Goal: Task Accomplishment & Management: Manage account settings

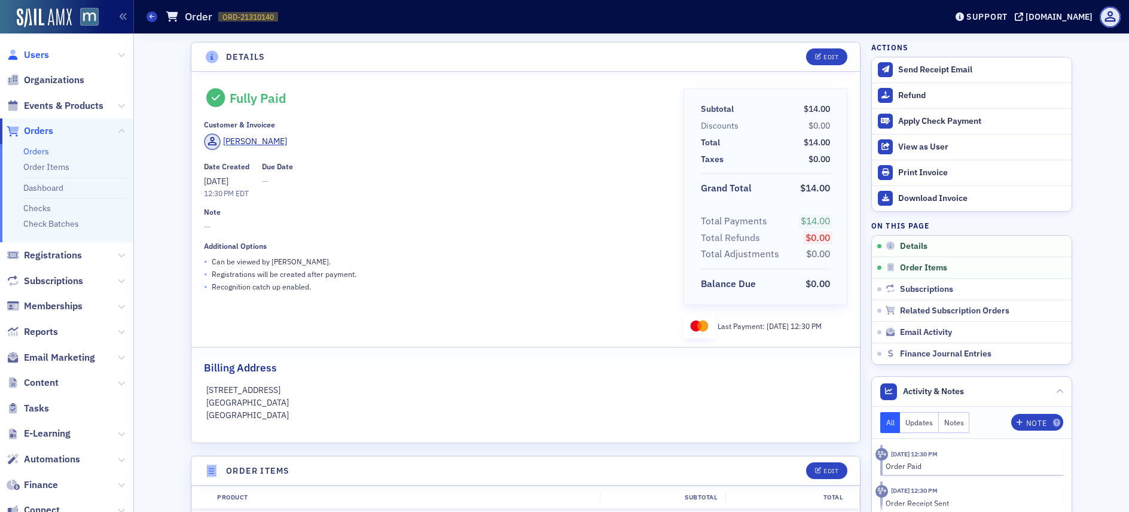
click at [34, 48] on span "Users" at bounding box center [36, 54] width 25 height 13
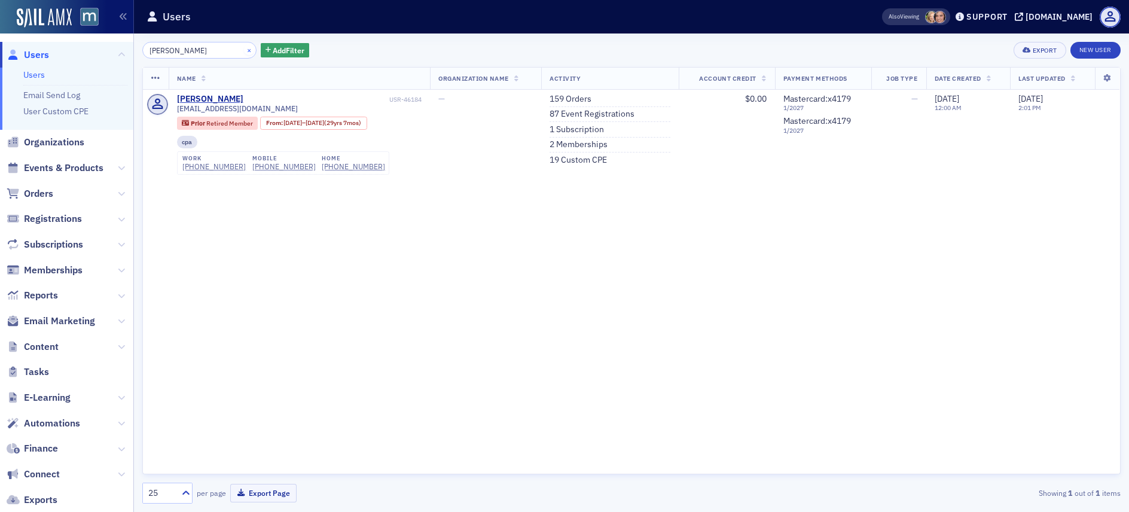
type input "loree"
drag, startPoint x: 236, startPoint y: 49, endPoint x: 222, endPoint y: 49, distance: 13.8
click at [244, 49] on button "×" at bounding box center [249, 49] width 11 height 11
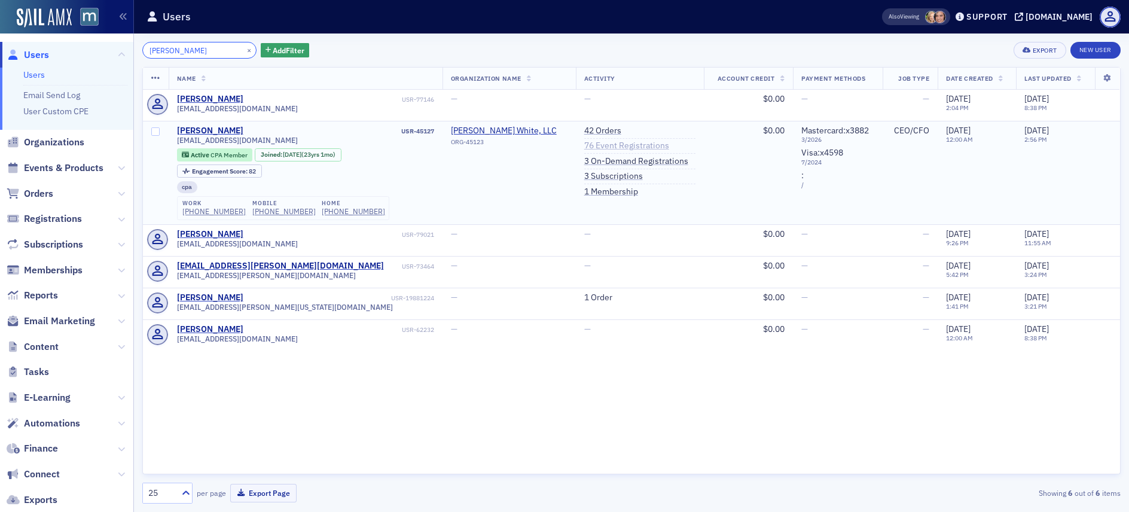
type input "[PERSON_NAME]"
click at [587, 146] on link "76 Event Registrations" at bounding box center [626, 146] width 85 height 11
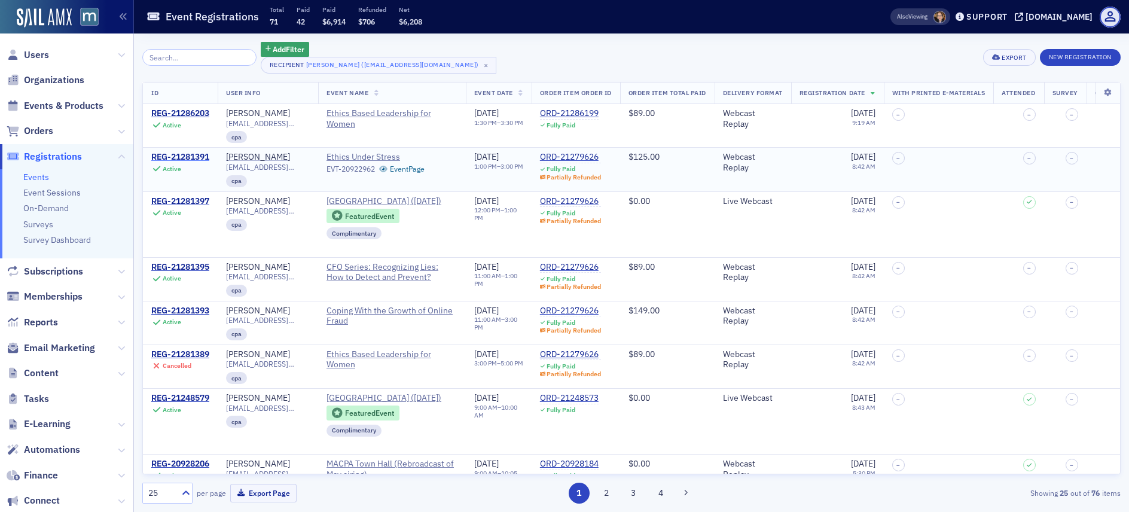
click at [180, 153] on div "REG-21281391" at bounding box center [180, 157] width 58 height 11
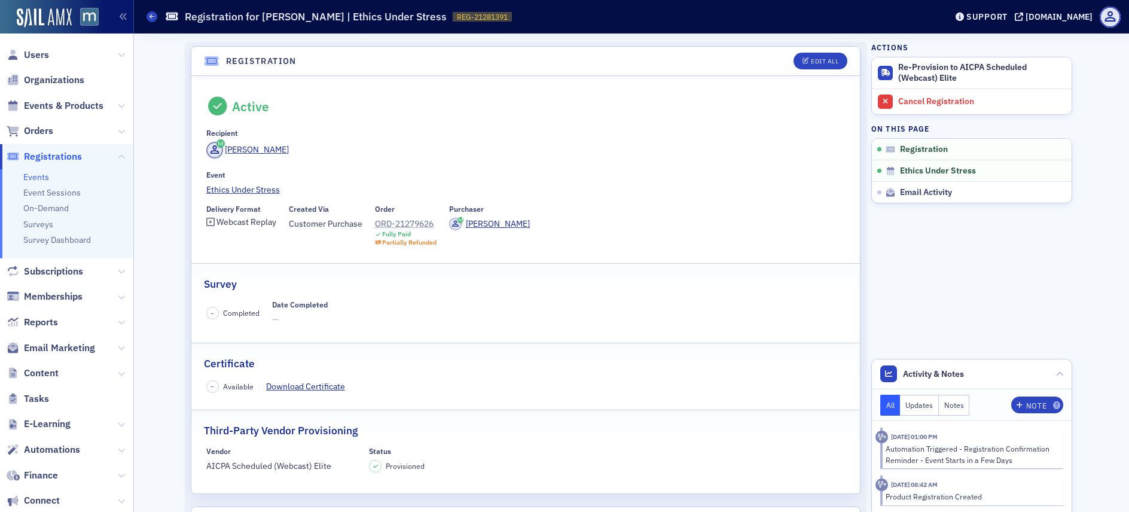
click at [418, 227] on div "ORD-21279626" at bounding box center [406, 224] width 62 height 13
click at [45, 54] on span "Users" at bounding box center [36, 54] width 25 height 13
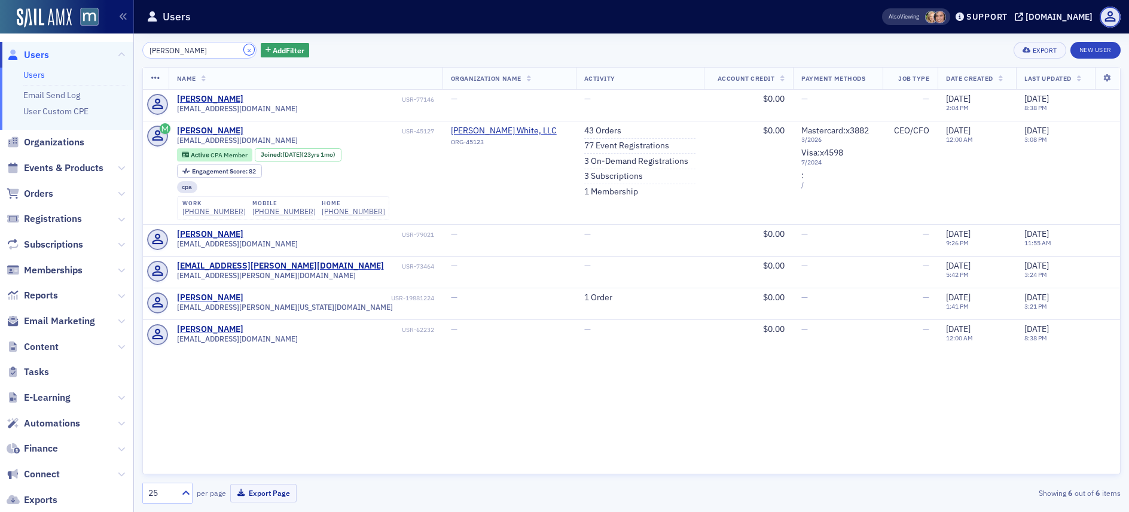
click at [244, 53] on button "×" at bounding box center [249, 49] width 11 height 11
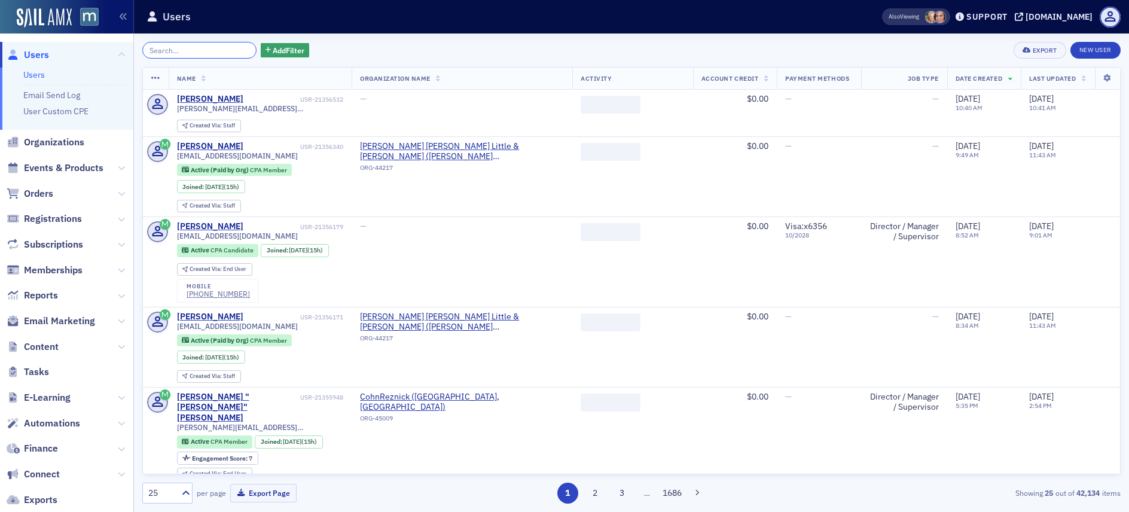
click at [211, 50] on input "search" at bounding box center [199, 50] width 114 height 17
paste input "Juliana Beliltseva - Donegan"
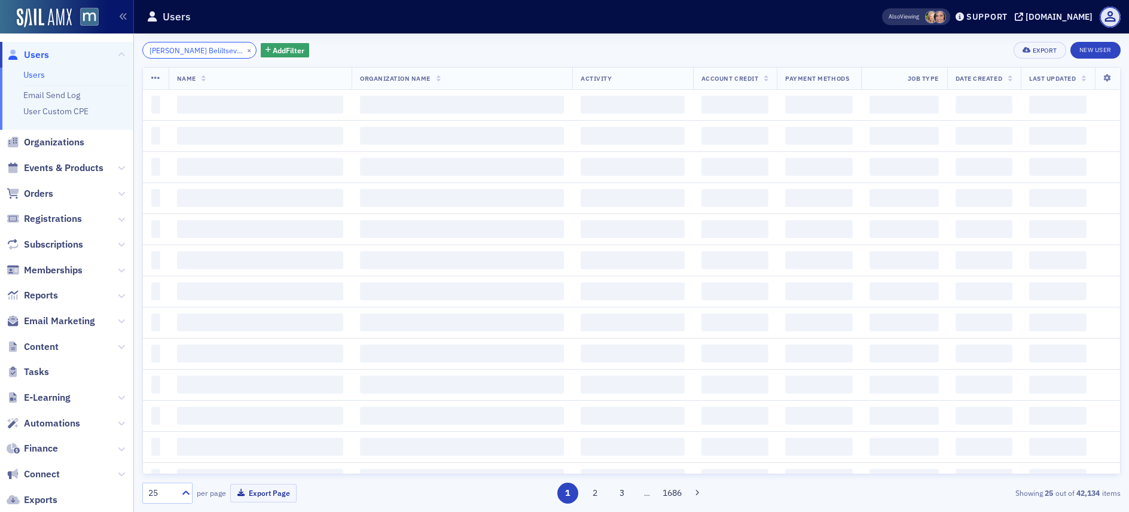
scroll to position [0, 14]
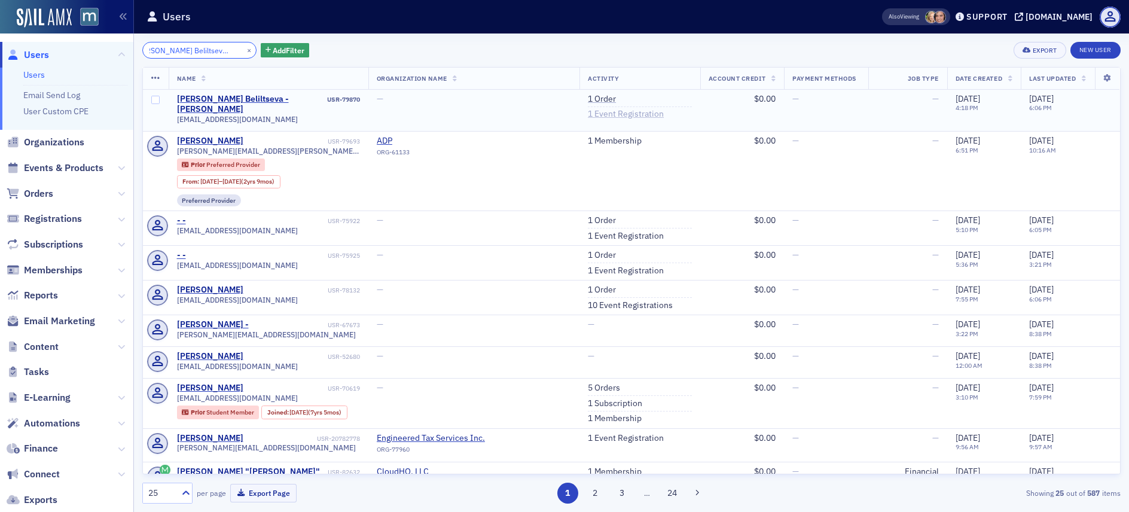
type input "Juliana Beliltseva - Donegan"
click at [588, 112] on link "1 Event Registration" at bounding box center [626, 114] width 76 height 11
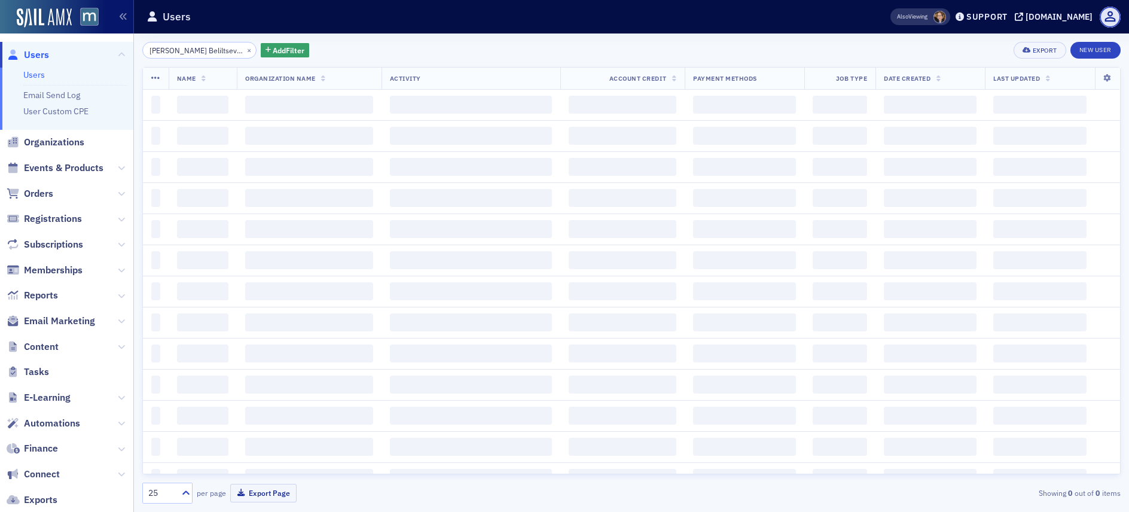
scroll to position [0, 14]
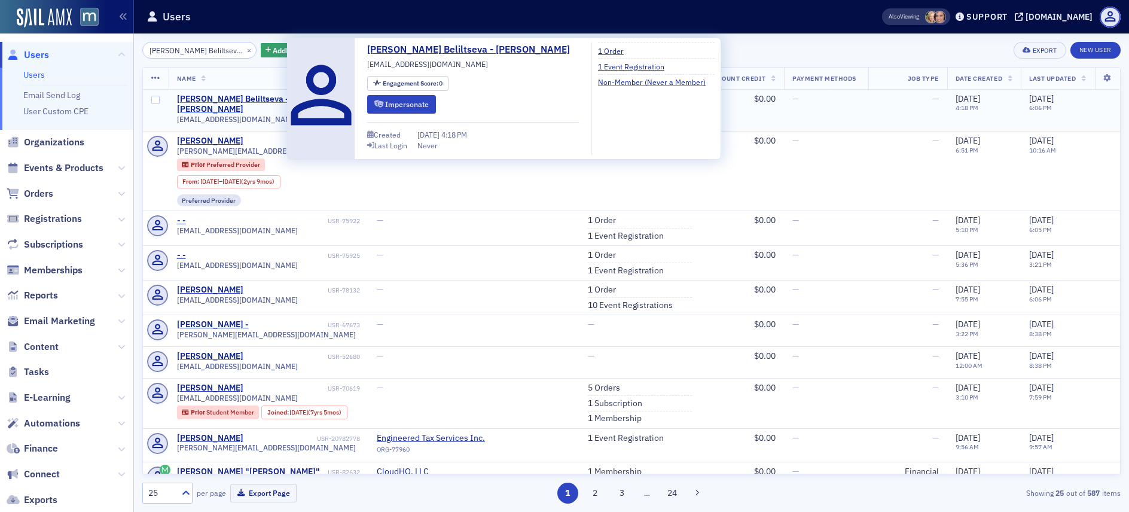
click at [242, 95] on div "Juliana Beliltseva - Donegan" at bounding box center [251, 104] width 148 height 21
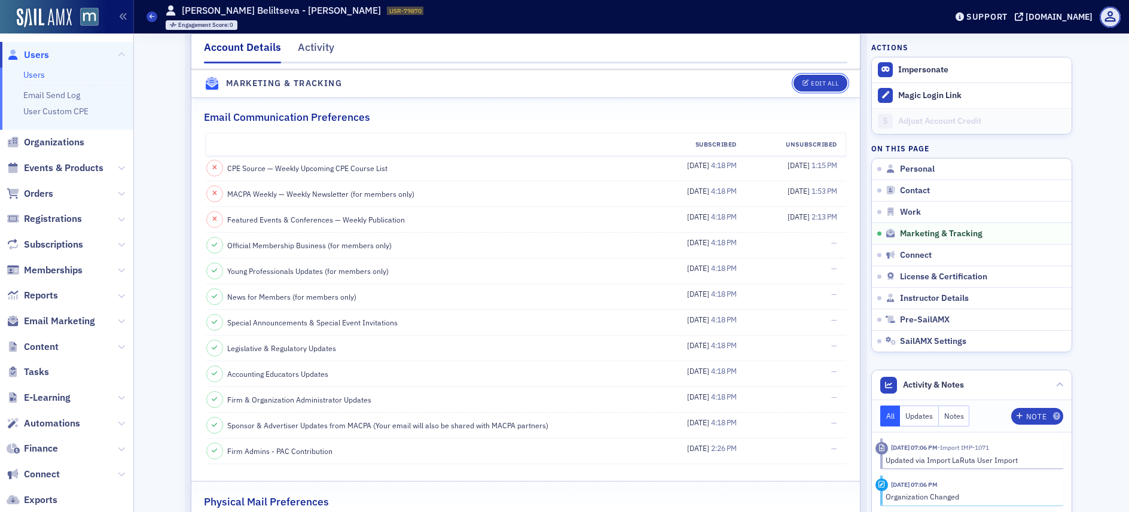
drag, startPoint x: 828, startPoint y: 87, endPoint x: 746, endPoint y: 97, distance: 82.6
click at [827, 87] on button "Edit All" at bounding box center [821, 83] width 54 height 17
select select "US"
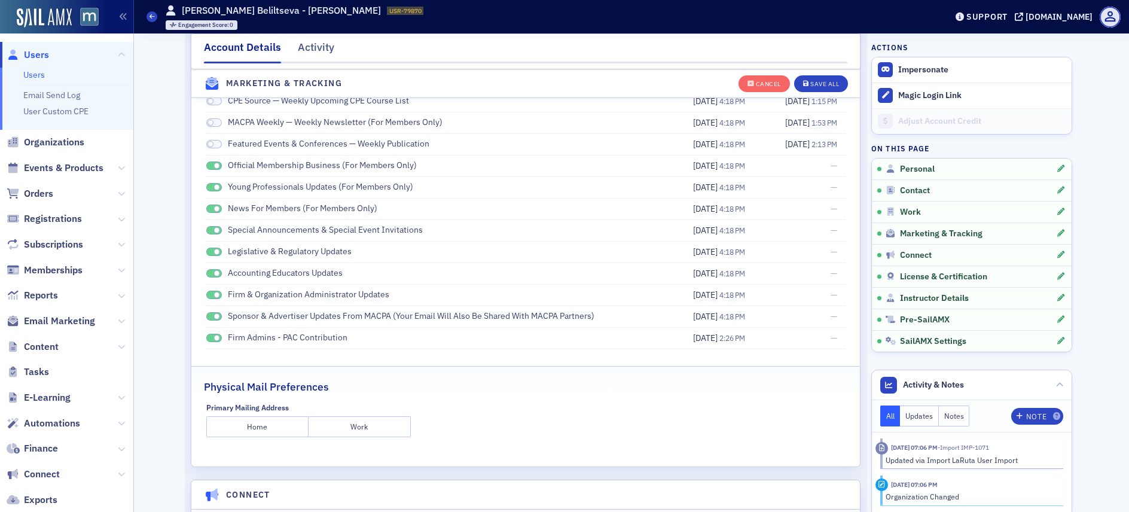
scroll to position [1701, 0]
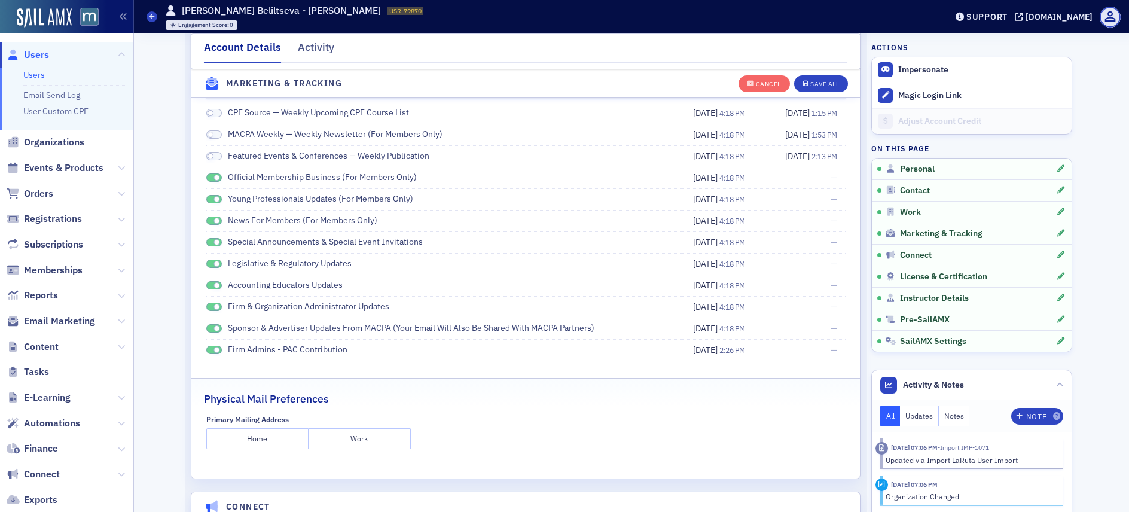
click at [213, 175] on span at bounding box center [216, 178] width 7 height 7
click at [213, 199] on span at bounding box center [216, 199] width 7 height 7
click at [213, 223] on span at bounding box center [216, 221] width 7 height 7
click at [213, 240] on span at bounding box center [216, 242] width 7 height 7
click at [213, 264] on span at bounding box center [216, 264] width 7 height 7
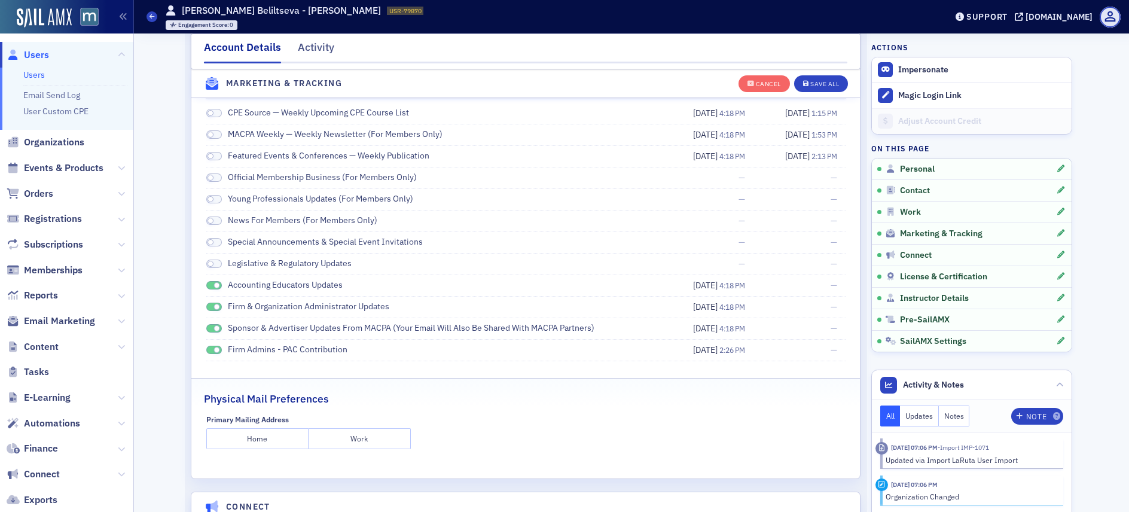
drag, startPoint x: 209, startPoint y: 286, endPoint x: 209, endPoint y: 297, distance: 11.4
click at [213, 286] on span at bounding box center [216, 285] width 7 height 7
click at [213, 307] on span at bounding box center [216, 307] width 7 height 7
drag, startPoint x: 204, startPoint y: 328, endPoint x: 213, endPoint y: 338, distance: 14.0
click at [206, 328] on span at bounding box center [214, 328] width 16 height 9
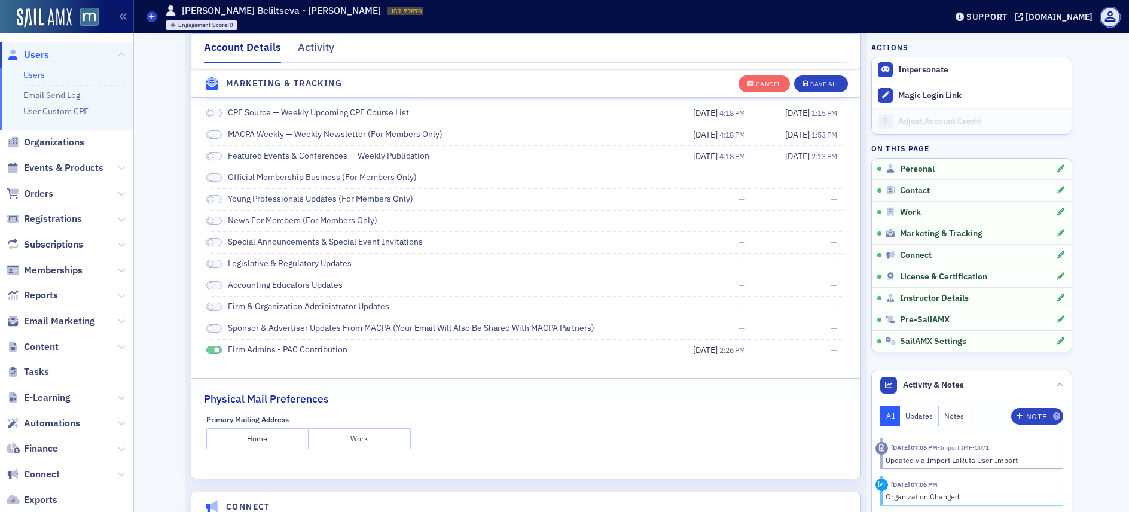
click at [206, 358] on li "Firm Admins - PAC Contribution 8/10/2023 2:26 PM —" at bounding box center [525, 351] width 639 height 22
click at [206, 348] on span at bounding box center [214, 350] width 16 height 9
click at [805, 94] on div "Cancel Save All" at bounding box center [794, 83] width 110 height 25
click at [810, 86] on div "Save All" at bounding box center [824, 84] width 29 height 7
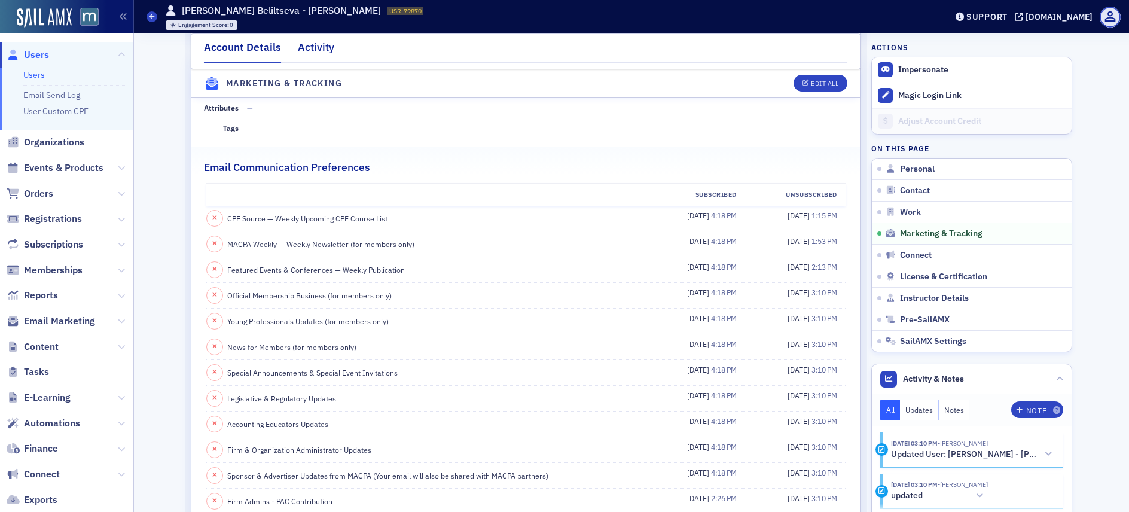
scroll to position [835, 0]
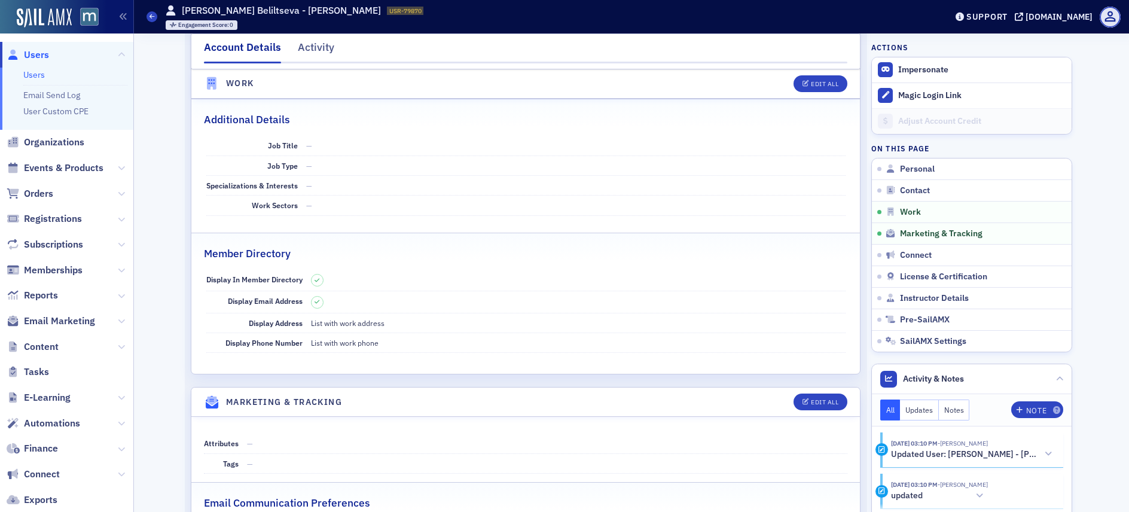
click at [40, 52] on span "Users" at bounding box center [36, 54] width 25 height 13
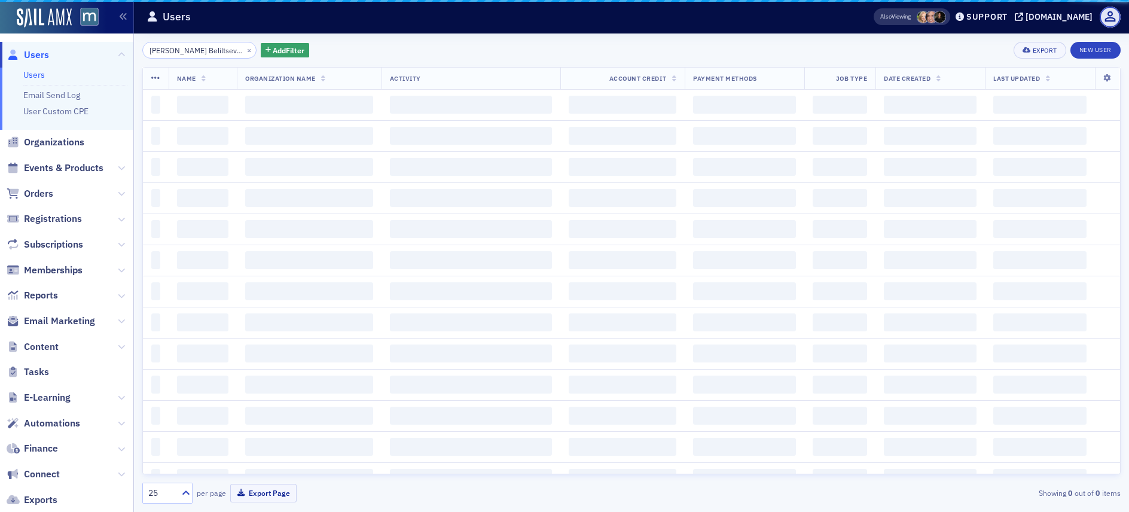
scroll to position [0, 14]
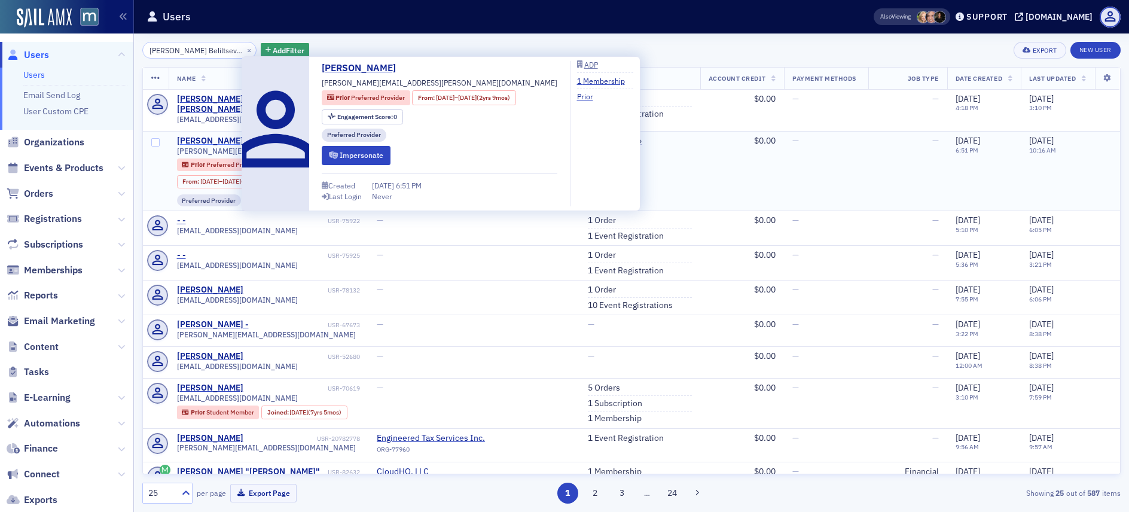
click at [202, 136] on div "Juliana Donegan" at bounding box center [210, 141] width 66 height 11
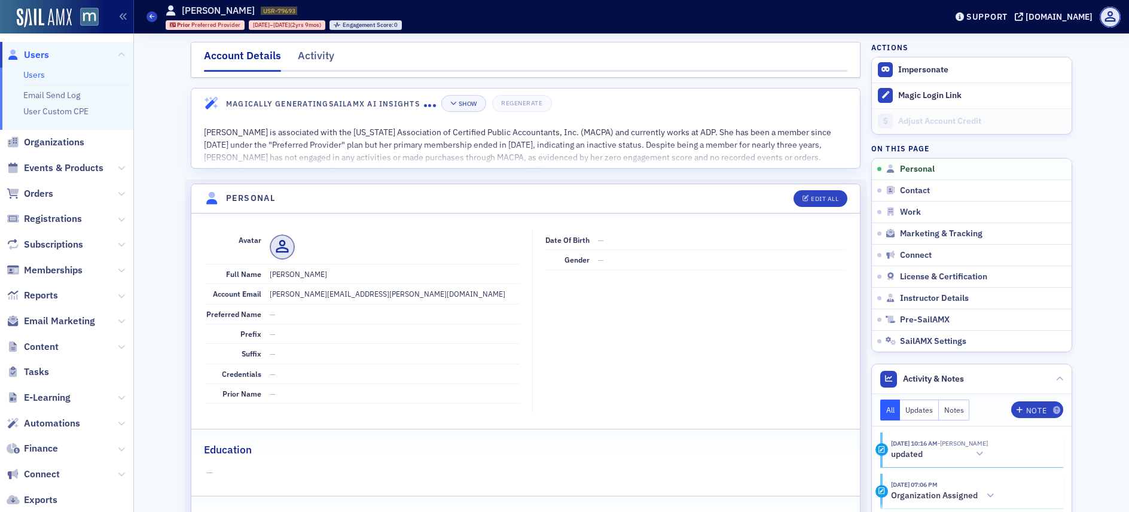
click at [44, 54] on span "Users" at bounding box center [36, 54] width 25 height 13
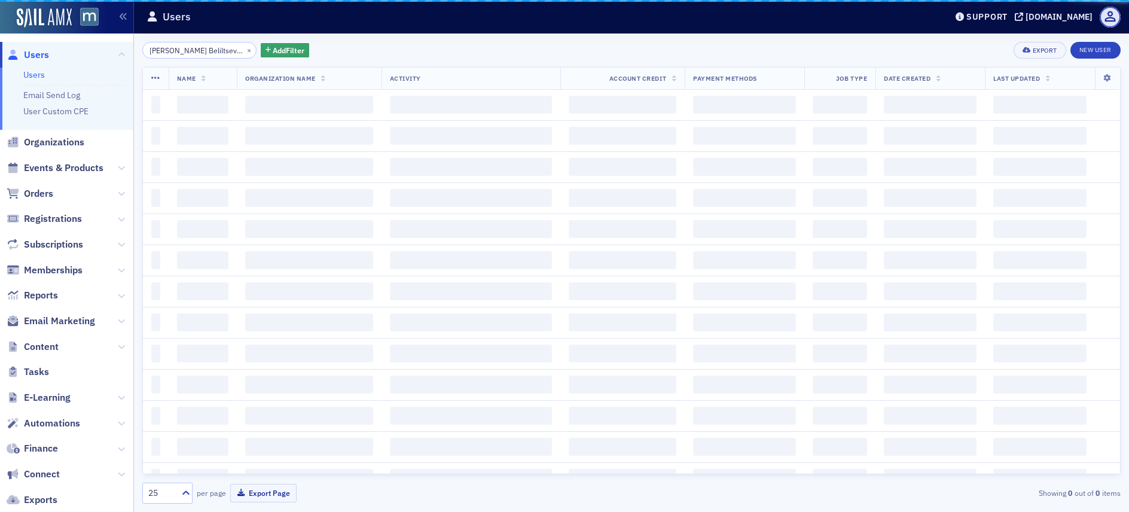
scroll to position [0, 14]
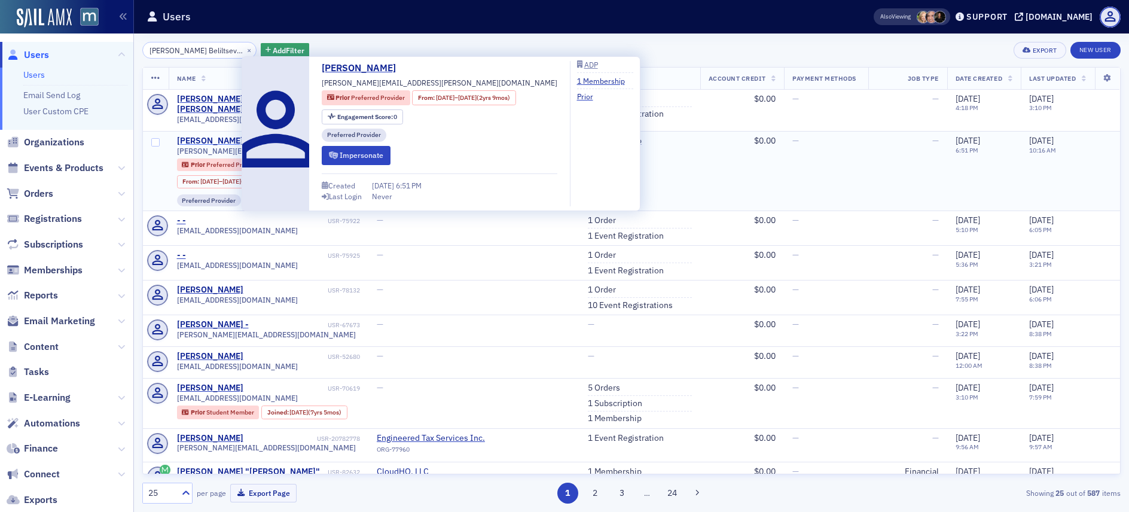
click at [227, 136] on div "Juliana Donegan" at bounding box center [210, 141] width 66 height 11
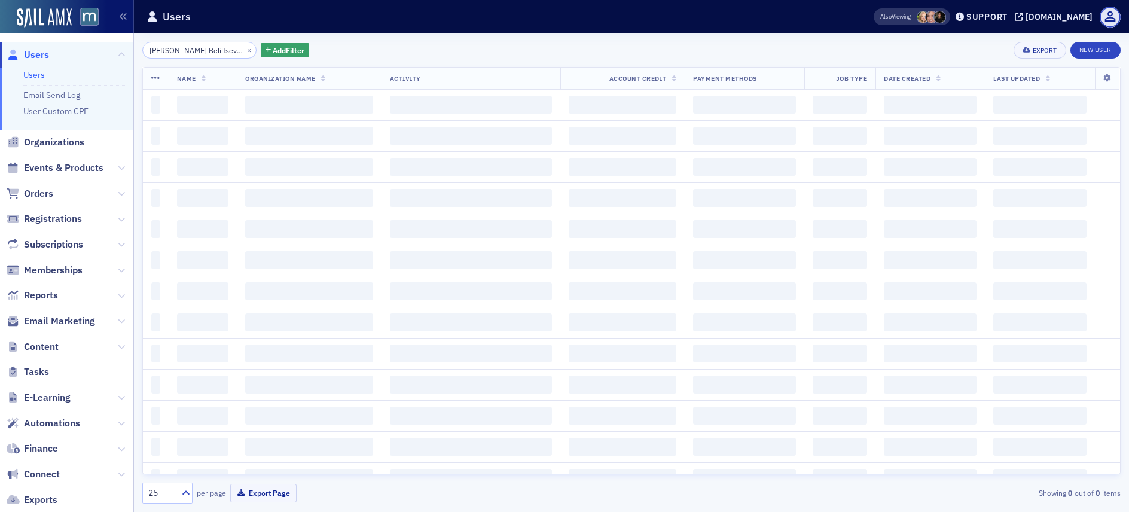
scroll to position [0, 14]
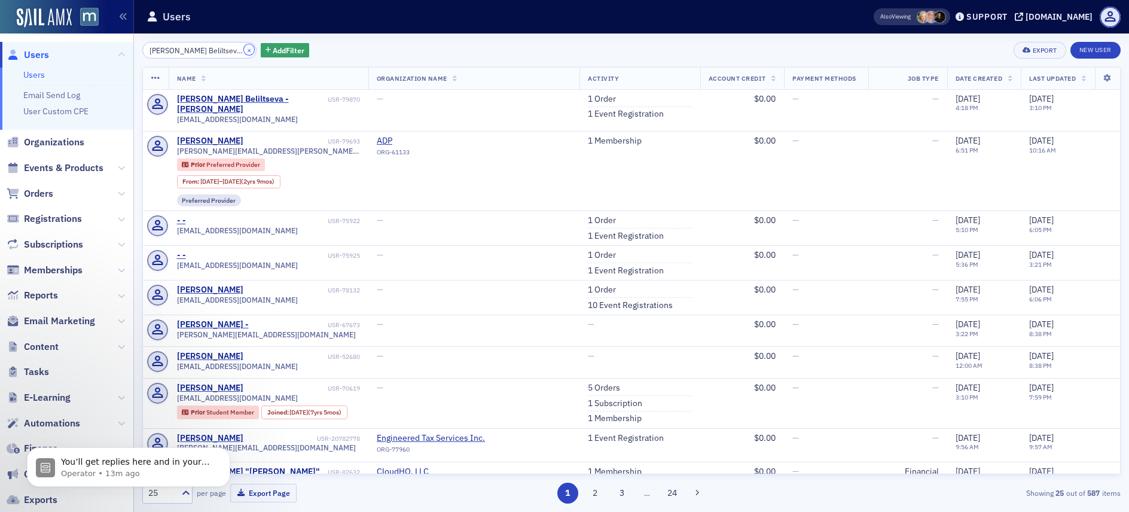
click at [244, 49] on button "×" at bounding box center [249, 49] width 11 height 11
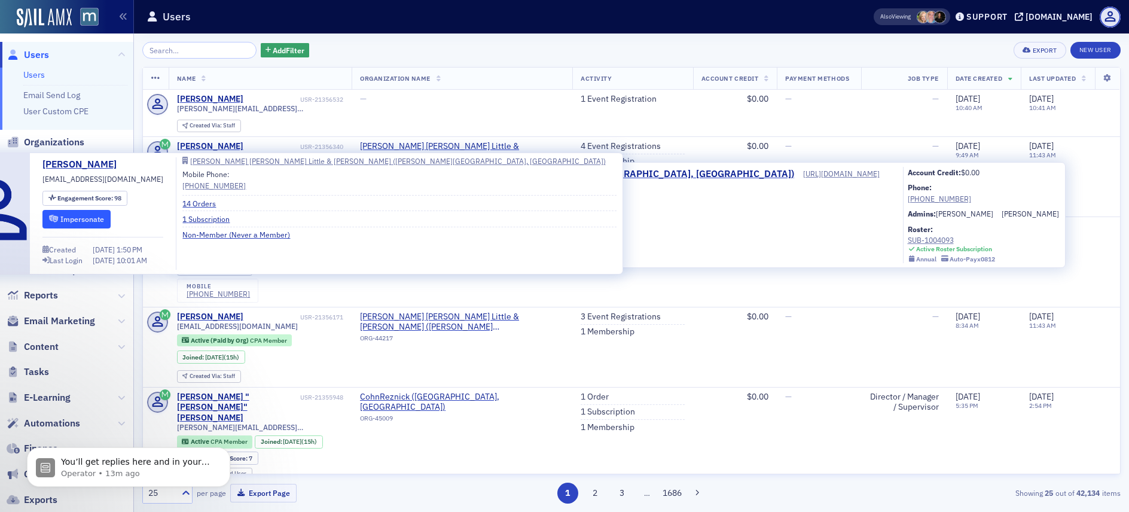
click at [111, 215] on button "Impersonate" at bounding box center [76, 219] width 69 height 19
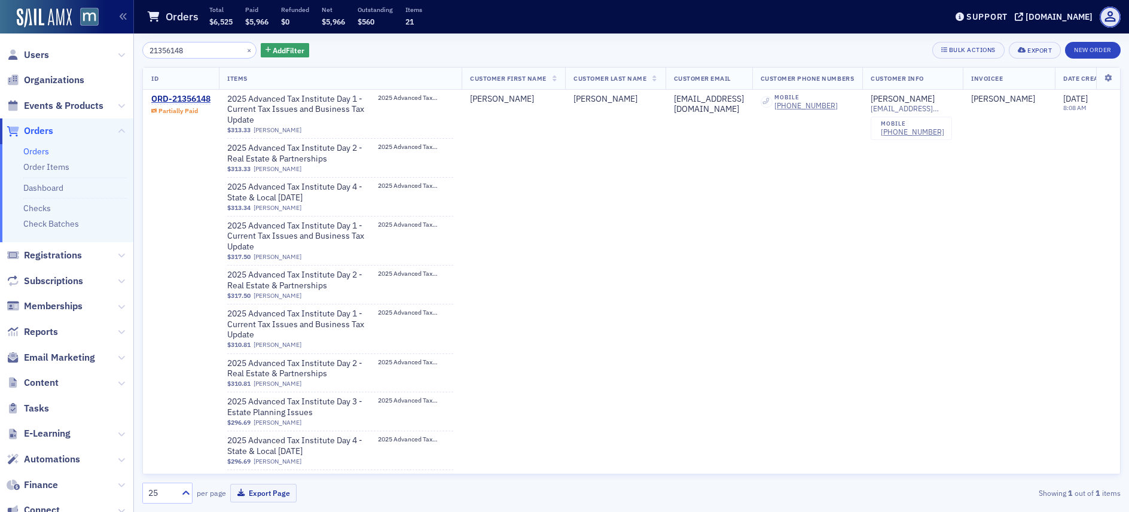
scroll to position [490, 0]
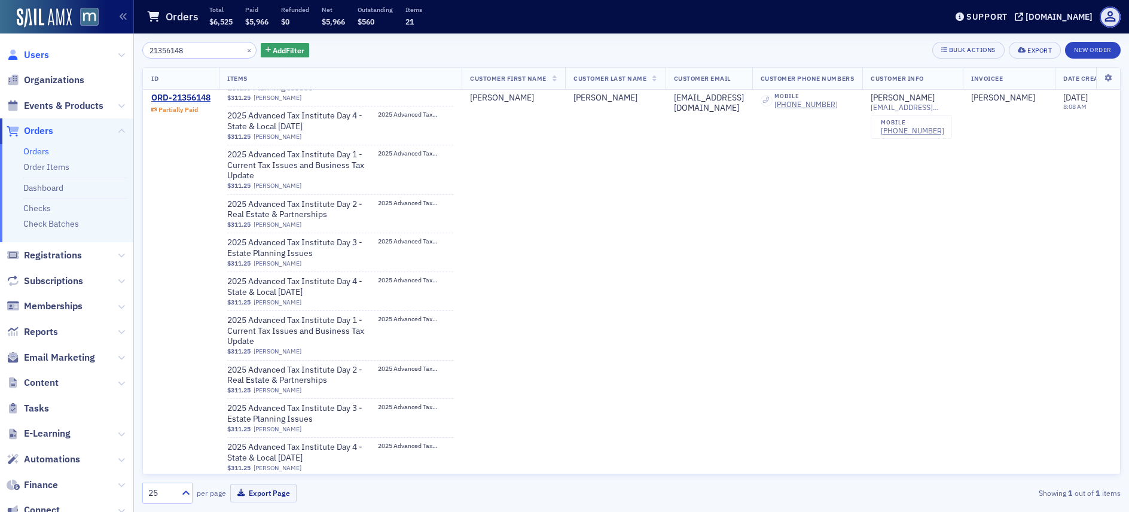
click at [45, 52] on span "Users" at bounding box center [36, 54] width 25 height 13
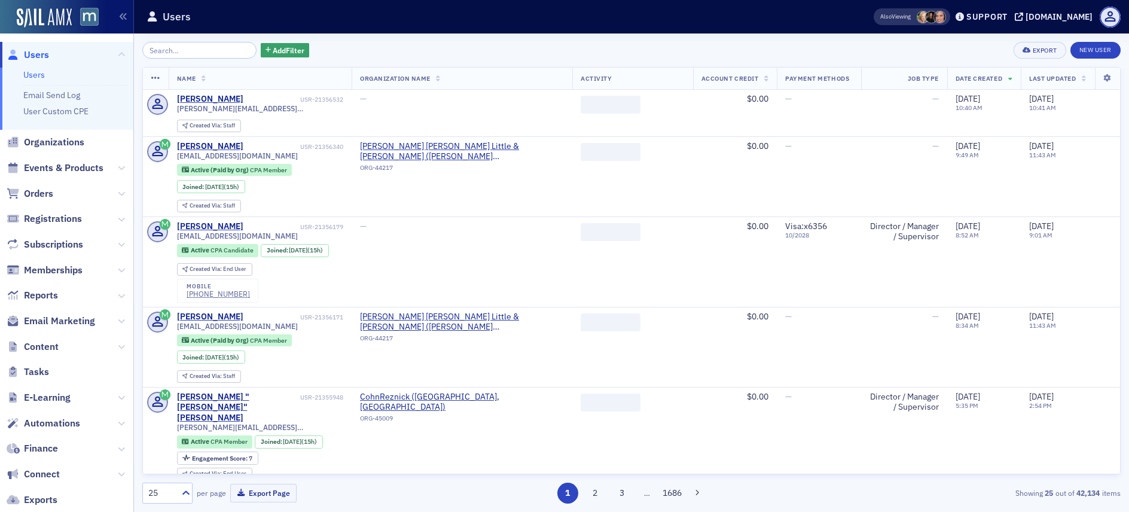
click at [182, 46] on input "search" at bounding box center [199, 50] width 114 height 17
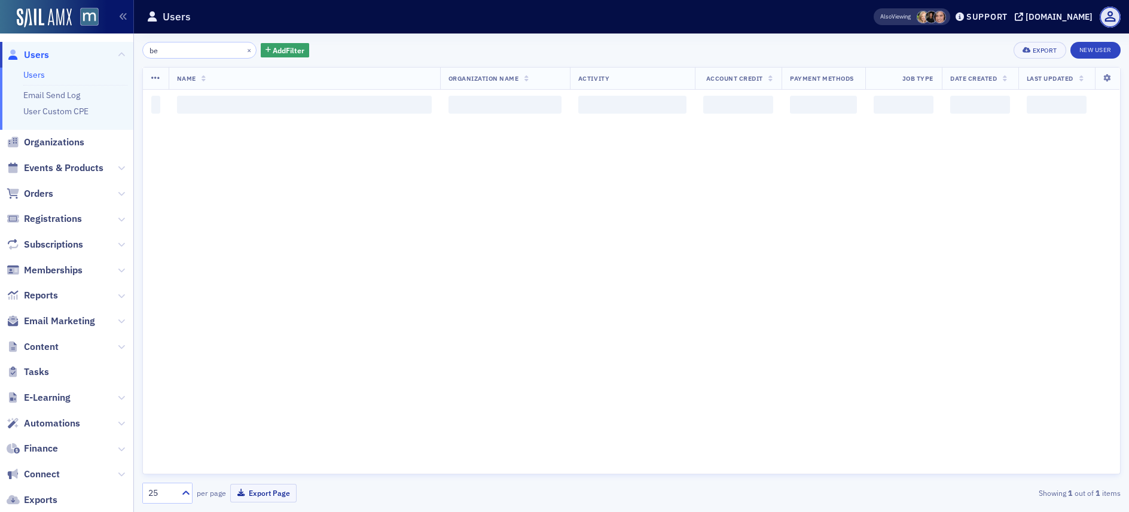
type input "b"
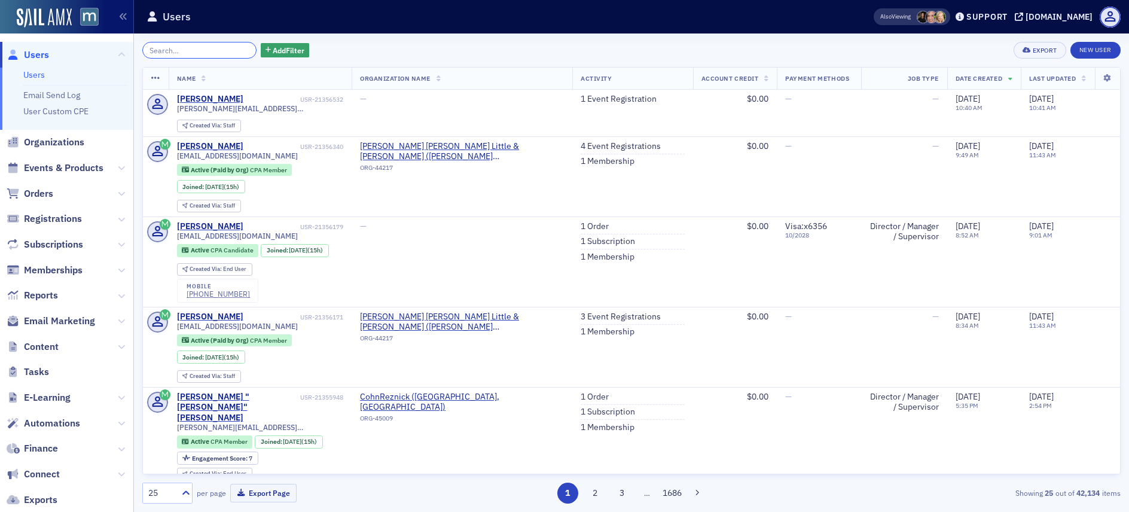
paste input "Juliana Beliltseva - Donegan"
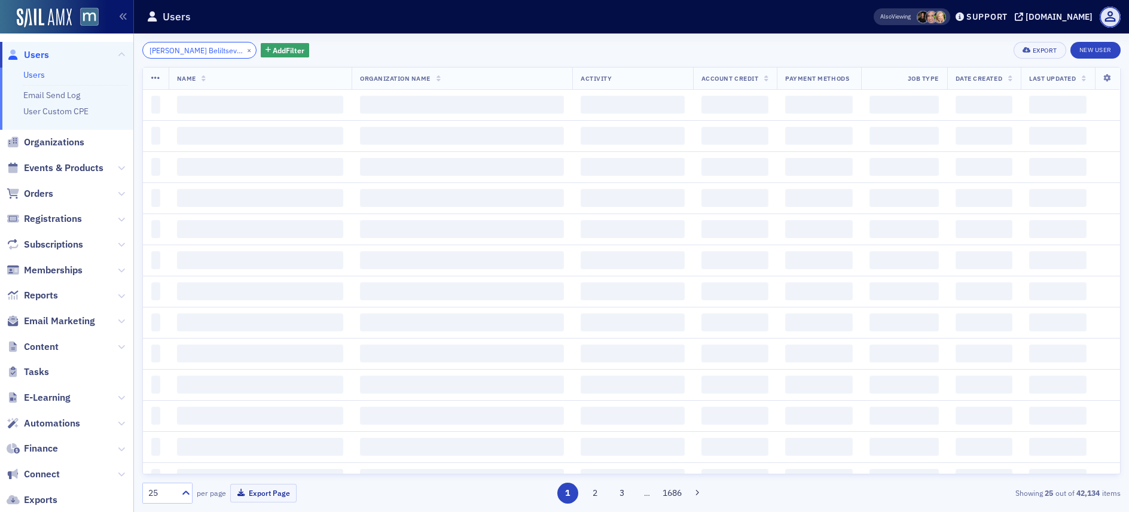
scroll to position [0, 14]
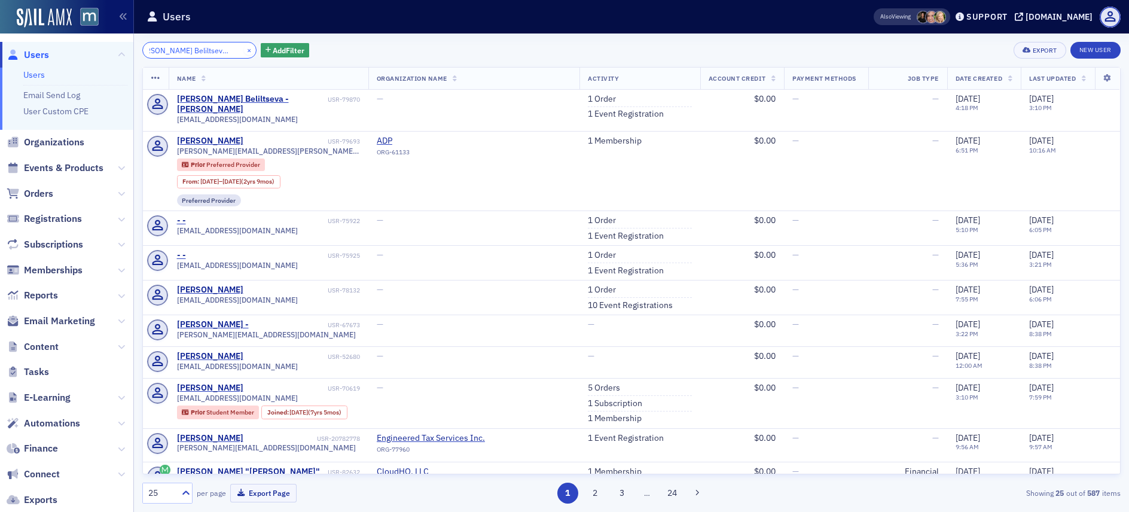
type input "Juliana Beliltseva - Donegan"
click at [244, 48] on button "×" at bounding box center [249, 49] width 11 height 11
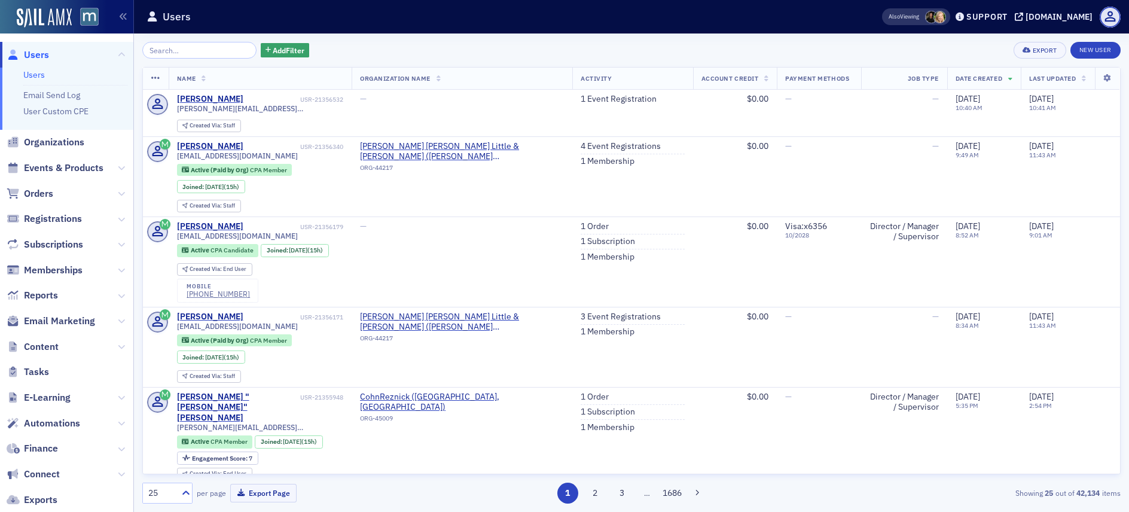
click at [28, 186] on span "Orders" at bounding box center [66, 194] width 133 height 26
click at [32, 188] on span "Orders" at bounding box center [38, 193] width 29 height 13
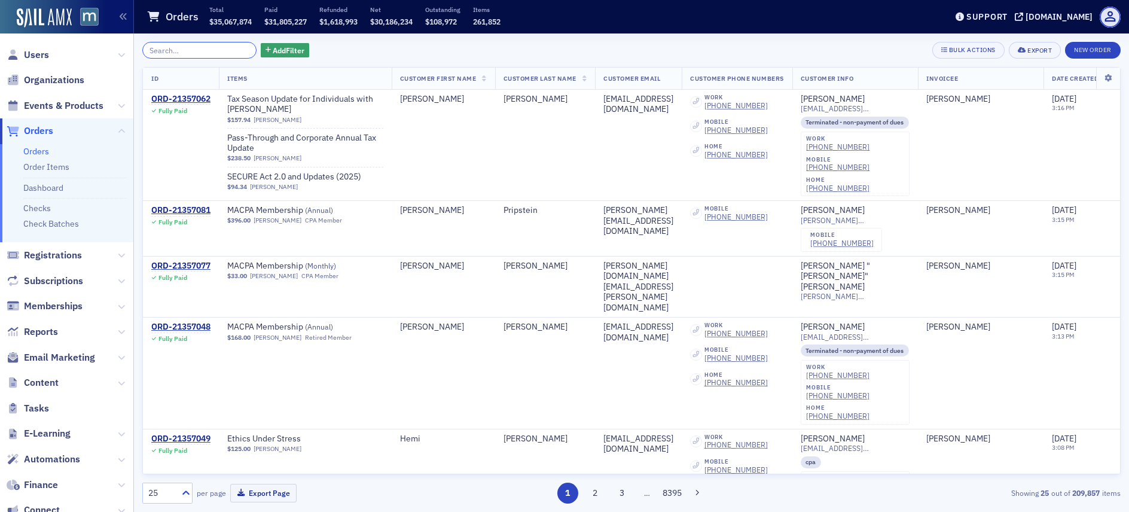
click at [203, 49] on input "search" at bounding box center [199, 50] width 114 height 17
paste input "21356148"
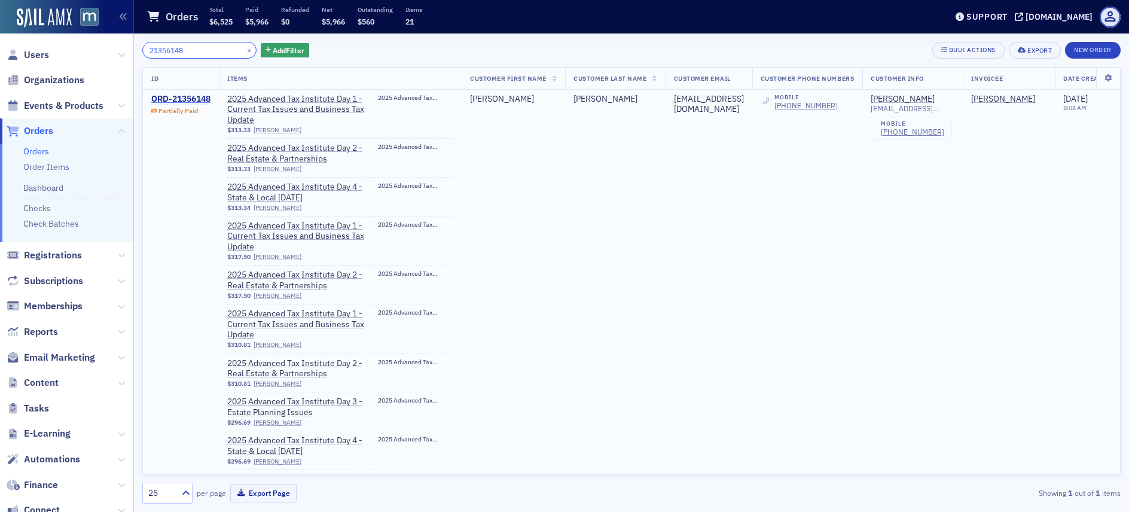
type input "21356148"
click at [199, 100] on div "ORD-21356148" at bounding box center [180, 99] width 59 height 11
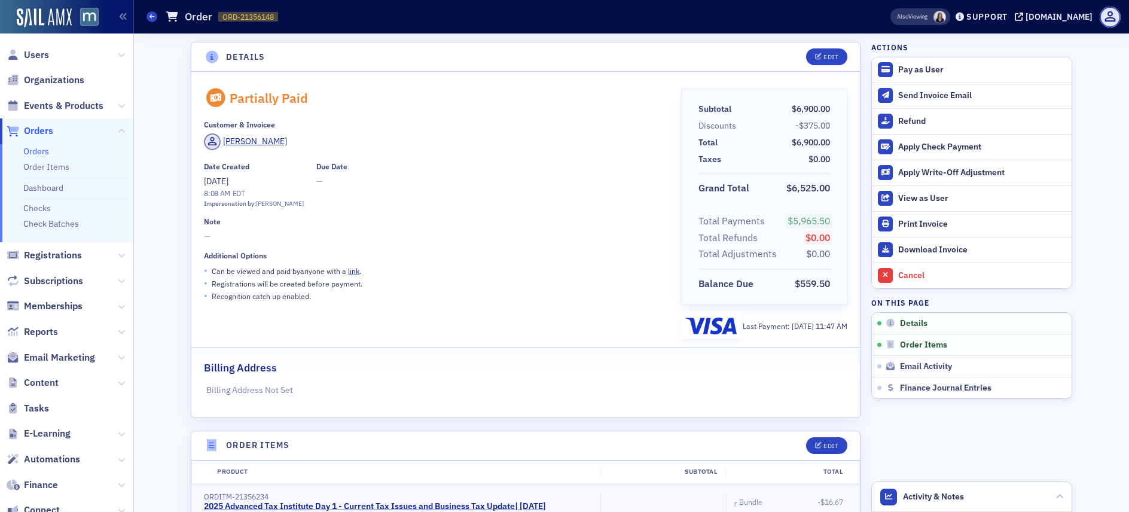
click at [422, 148] on div "[PERSON_NAME]" at bounding box center [434, 143] width 460 height 20
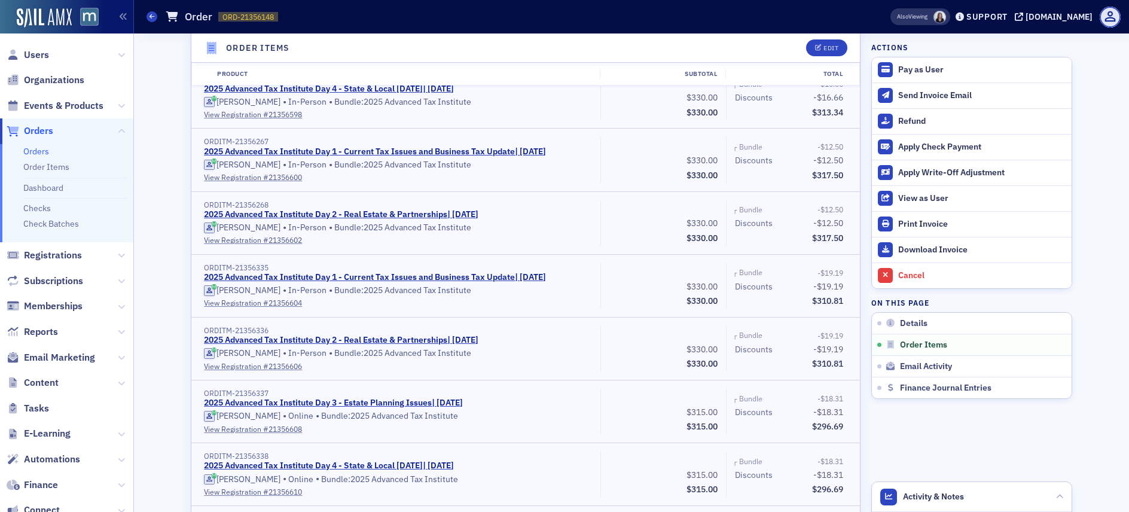
scroll to position [927, 0]
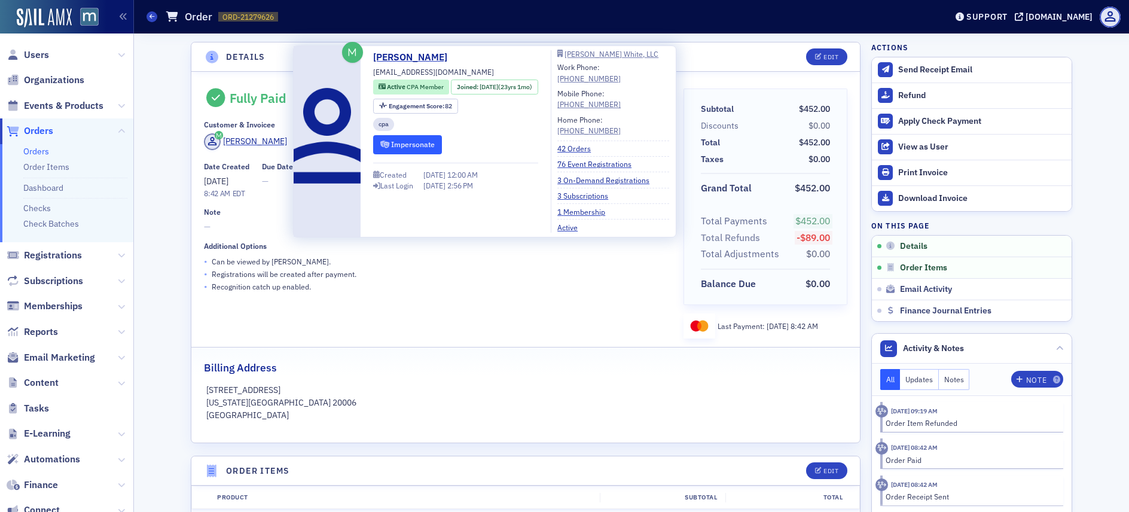
click at [395, 145] on button "Impersonate" at bounding box center [407, 144] width 69 height 19
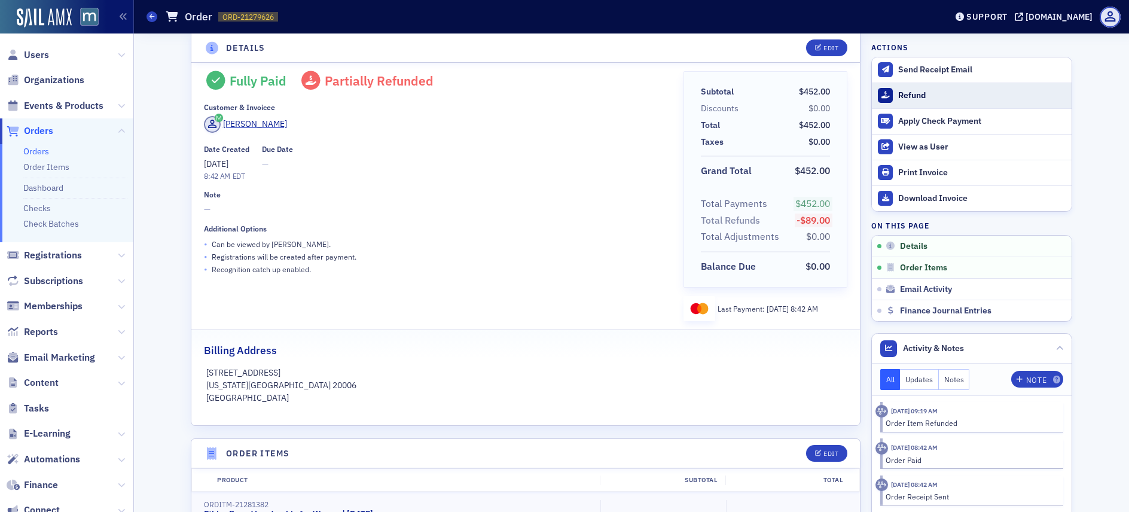
click at [892, 96] on button "Refund" at bounding box center [972, 96] width 200 height 26
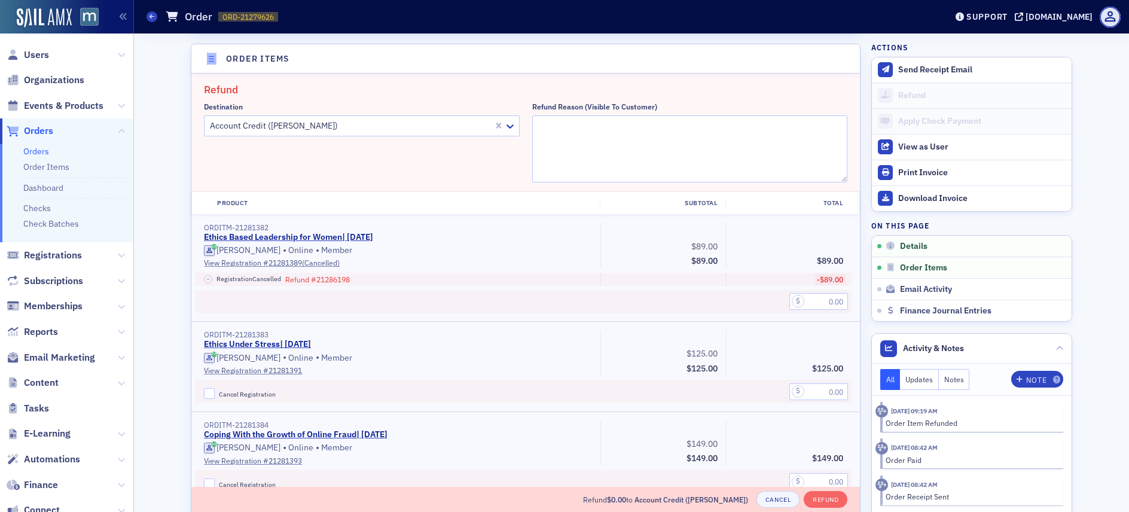
scroll to position [416, 0]
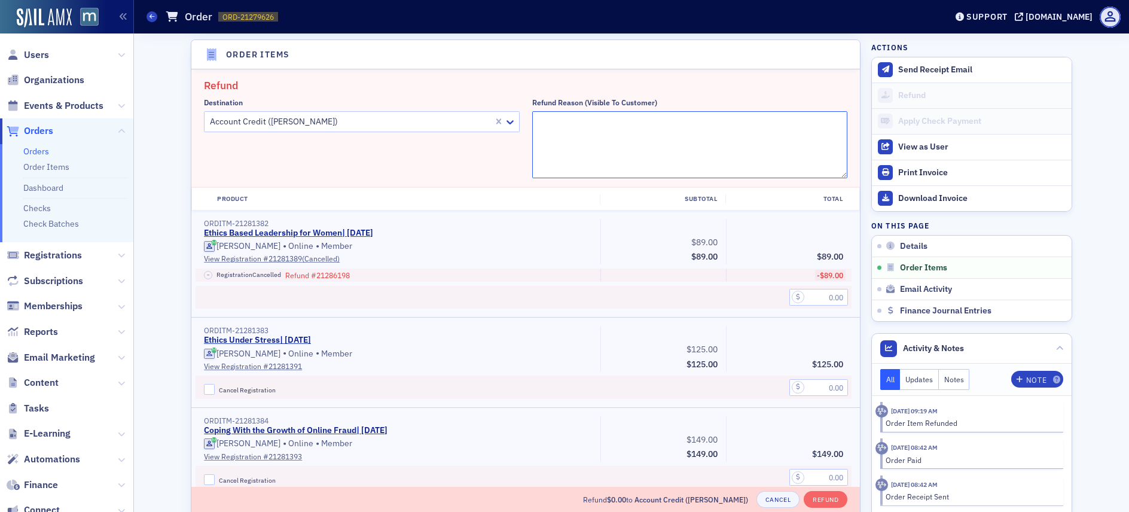
click at [573, 118] on textarea "Refund Reason (Visible to Customer)" at bounding box center [690, 144] width 316 height 67
paste textarea "I need assistance with reschedule the CPE session Ethics Under Stress from Octo…"
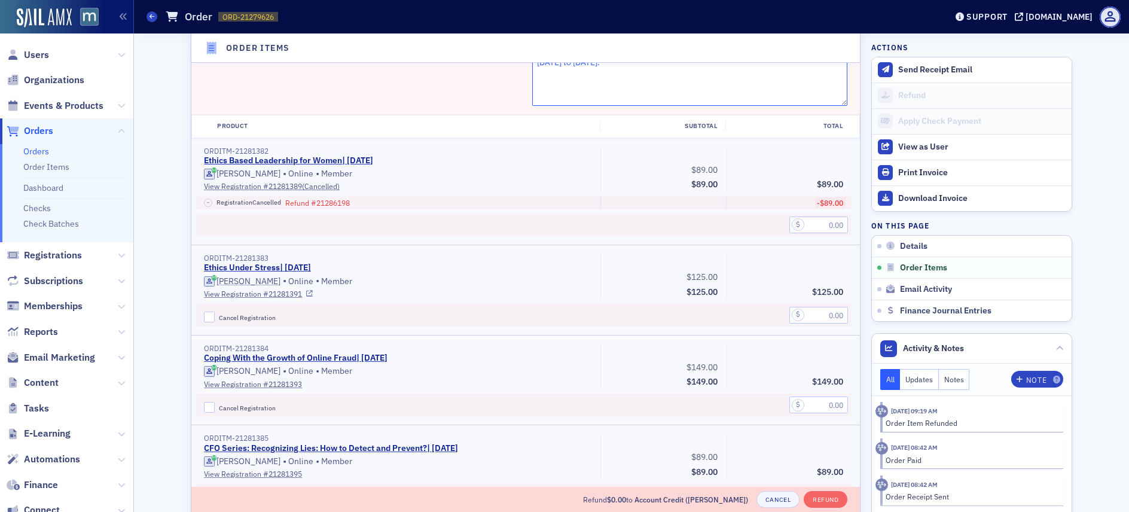
scroll to position [489, 0]
type textarea ""I need assistance with reschedule the CPE session Ethics Under Stress from Oct…"
click at [210, 316] on label "Cancel Registration" at bounding box center [398, 316] width 388 height 11
click at [210, 316] on input "Cancel Registration" at bounding box center [209, 316] width 11 height 11
checkbox input "true"
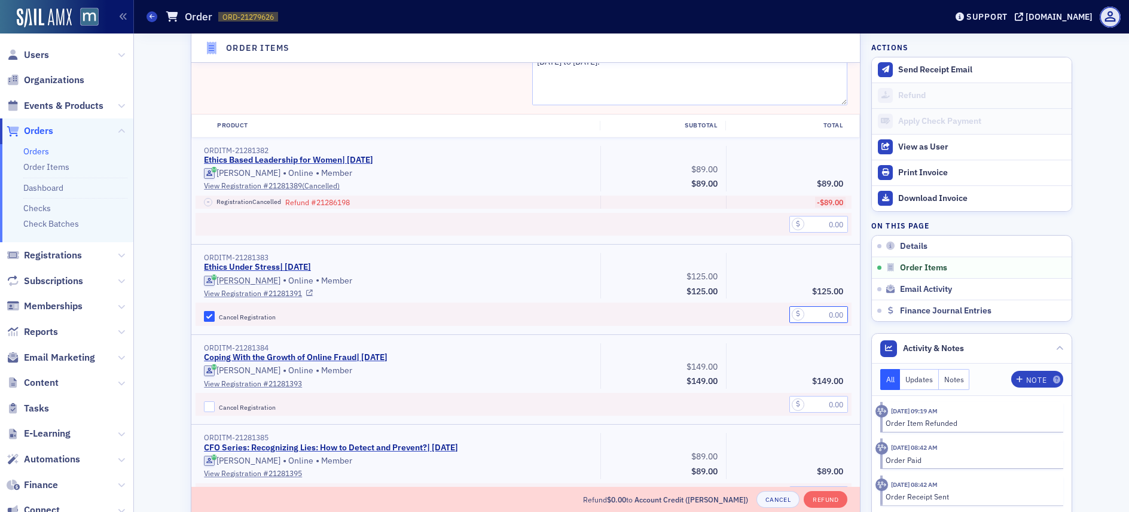
click at [806, 316] on input "text" at bounding box center [818, 314] width 59 height 17
type input "125.00"
click at [709, 356] on div "$149.00 Subtotal $149.00" at bounding box center [663, 365] width 126 height 45
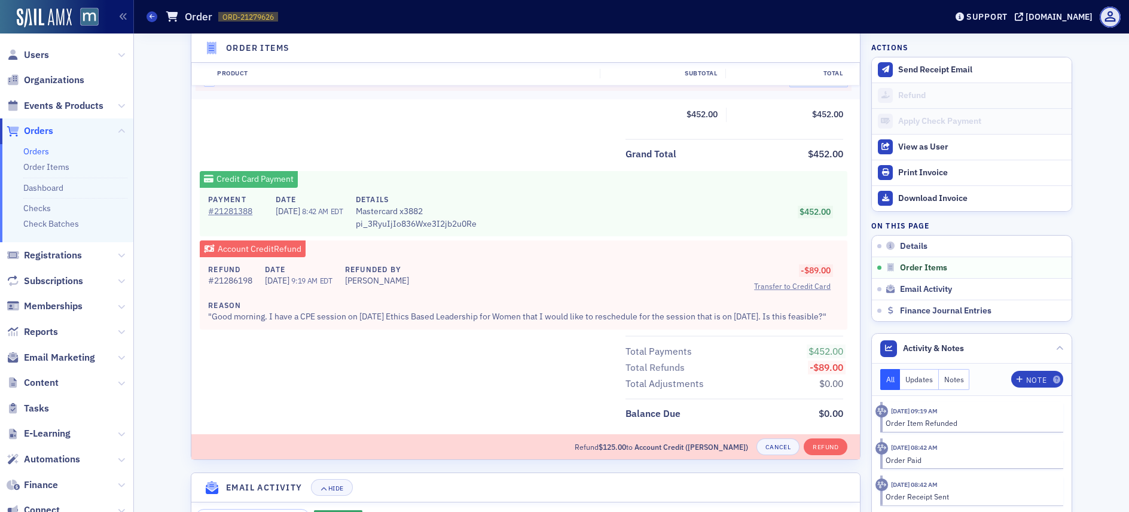
scroll to position [1027, 0]
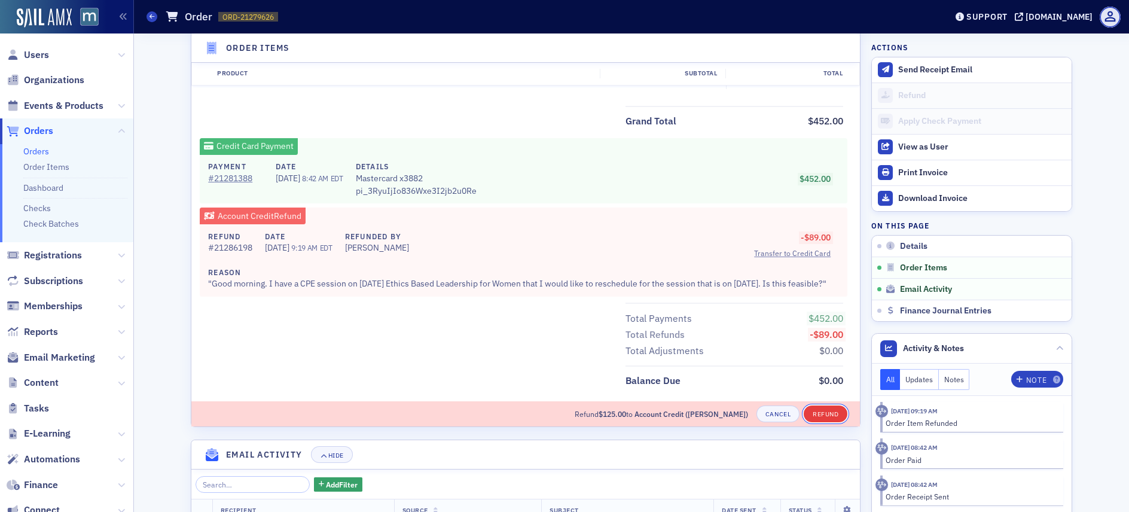
click at [822, 422] on button "Refund" at bounding box center [826, 413] width 44 height 17
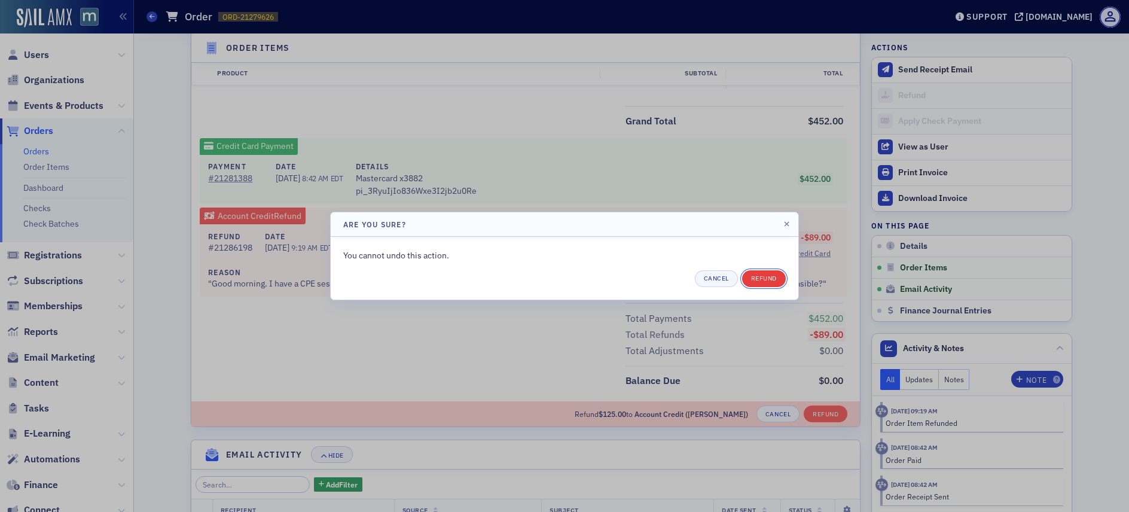
click at [779, 280] on button "Refund" at bounding box center [764, 278] width 44 height 17
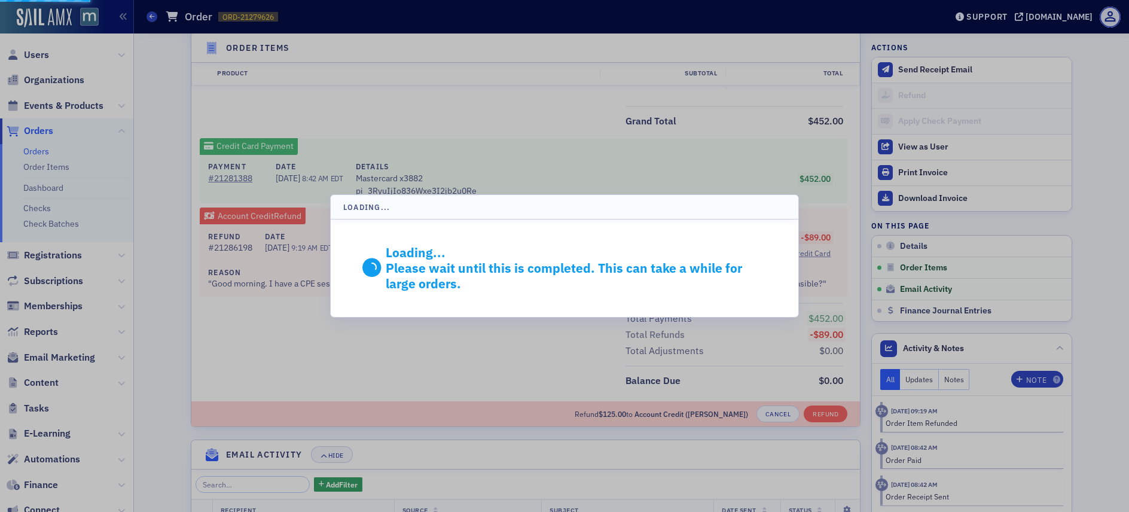
scroll to position [914, 0]
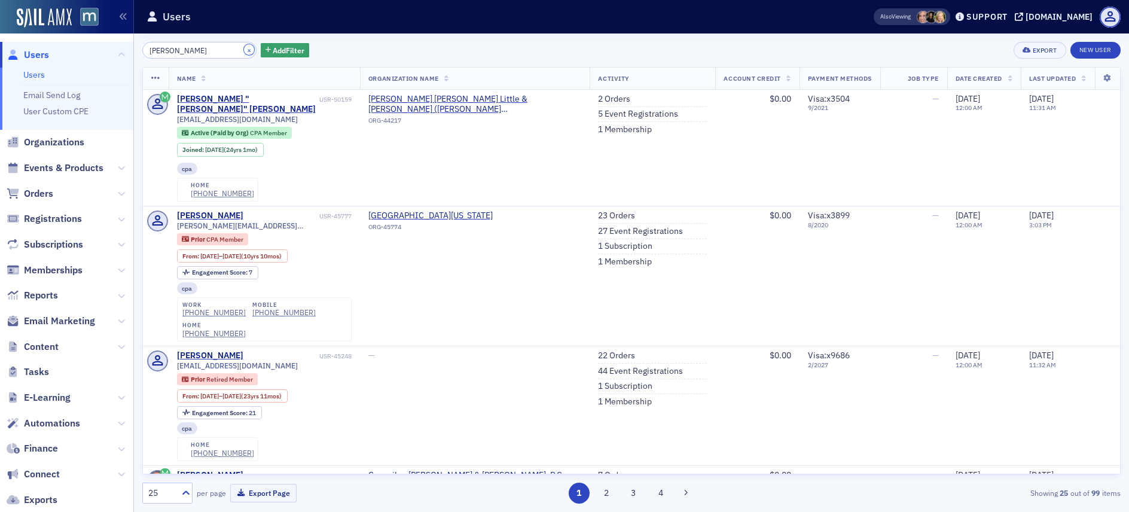
click at [244, 45] on button "×" at bounding box center [249, 49] width 11 height 11
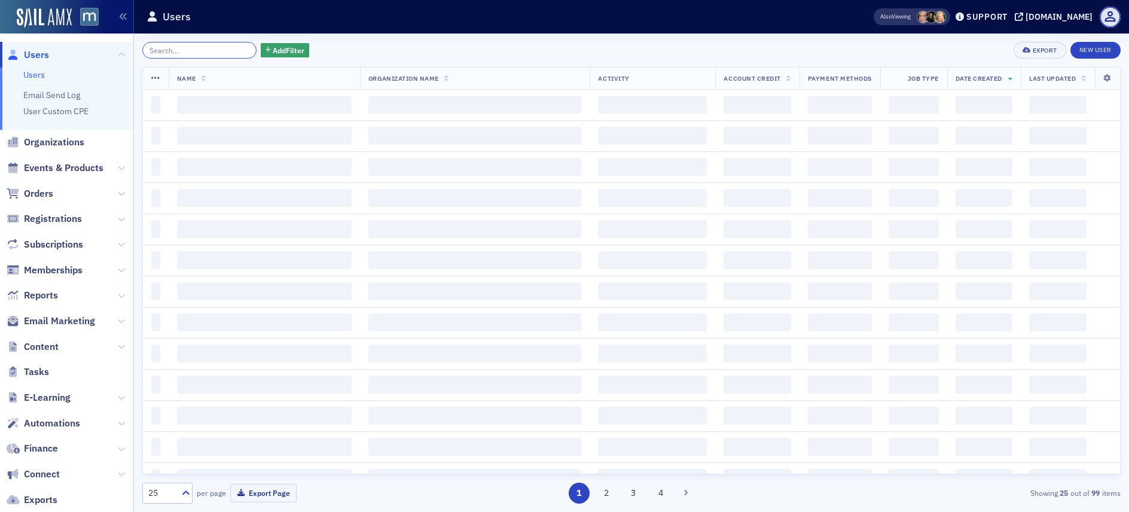
click at [214, 48] on input "search" at bounding box center [199, 50] width 114 height 17
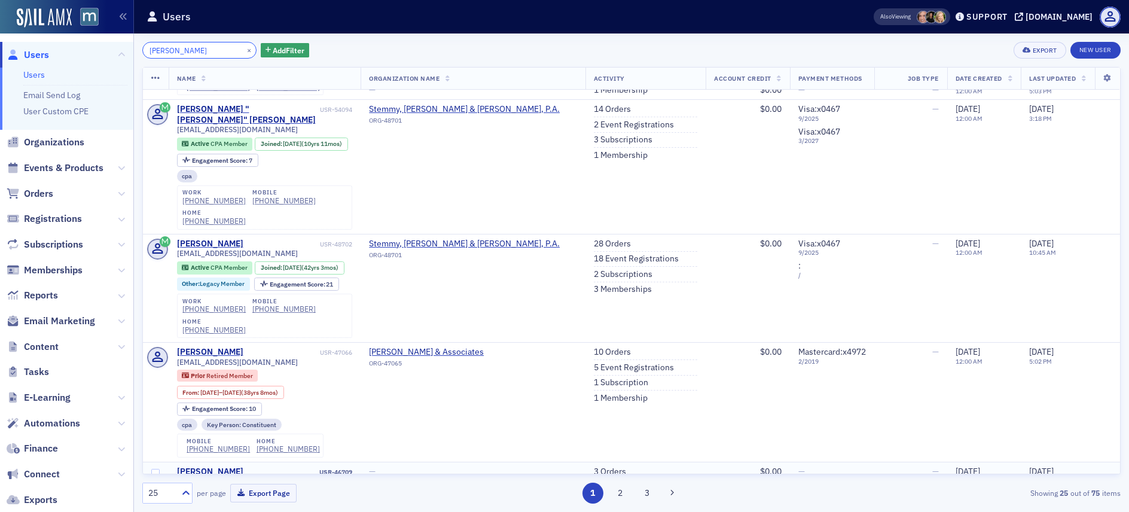
scroll to position [356, 0]
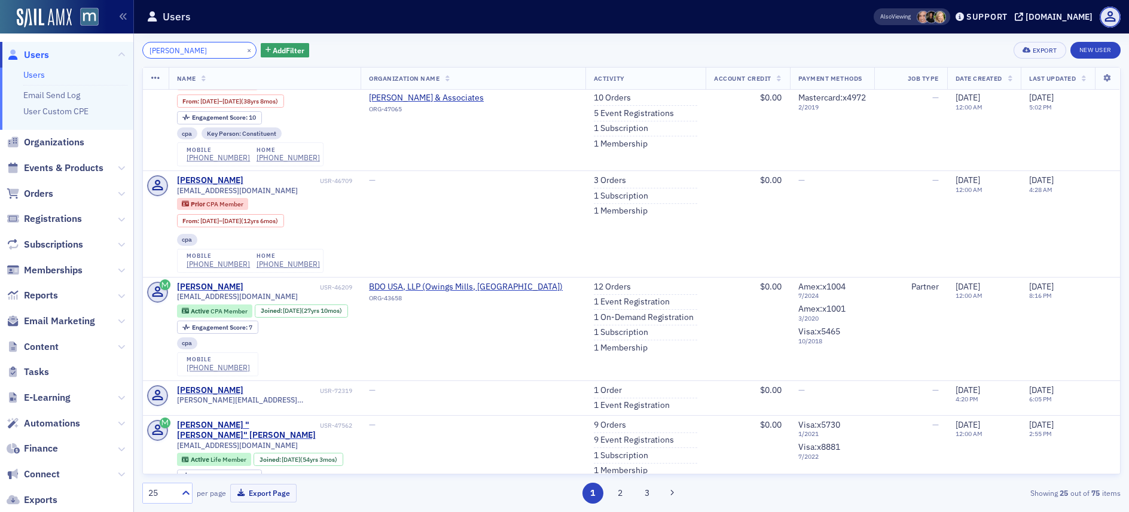
click at [150, 49] on input "morris" at bounding box center [199, 50] width 114 height 17
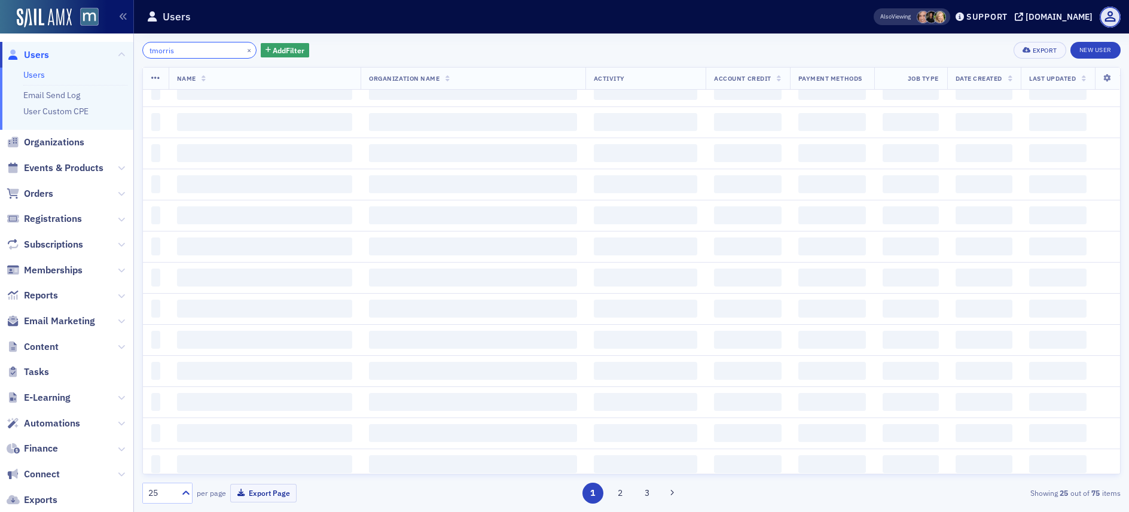
scroll to position [1131, 0]
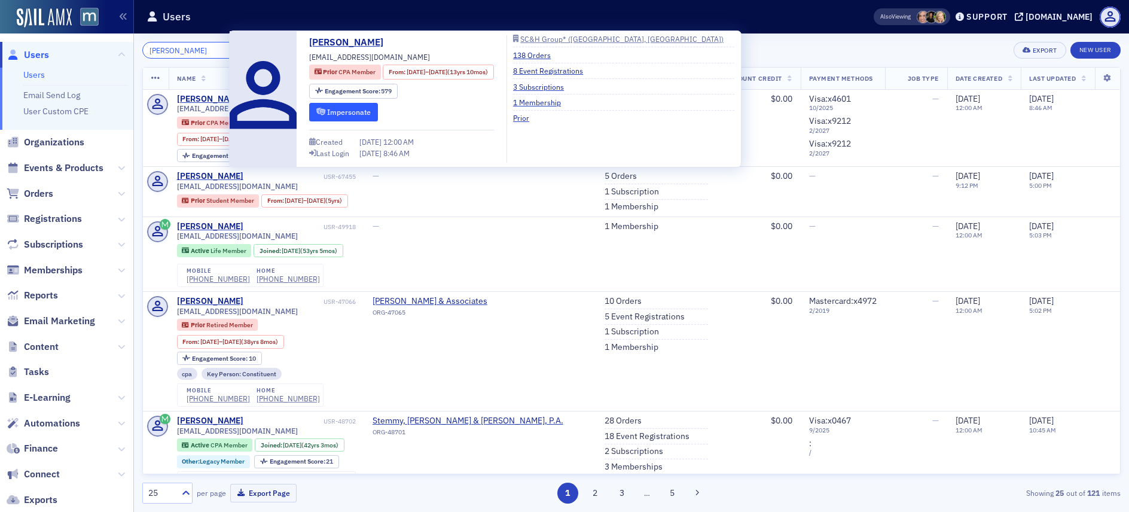
type input "teresa morris"
click at [339, 106] on button "Impersonate" at bounding box center [343, 112] width 69 height 19
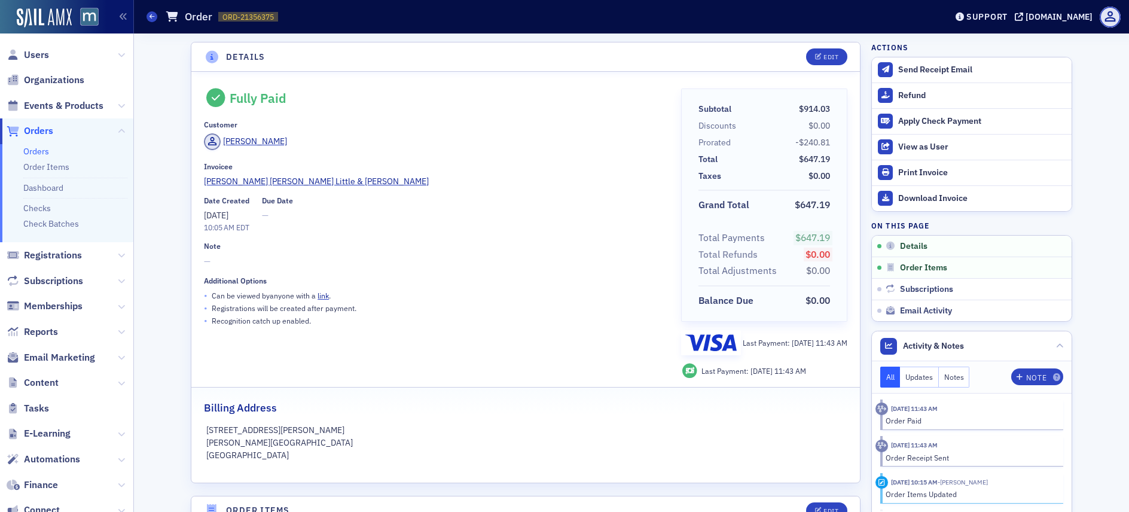
scroll to position [336, 0]
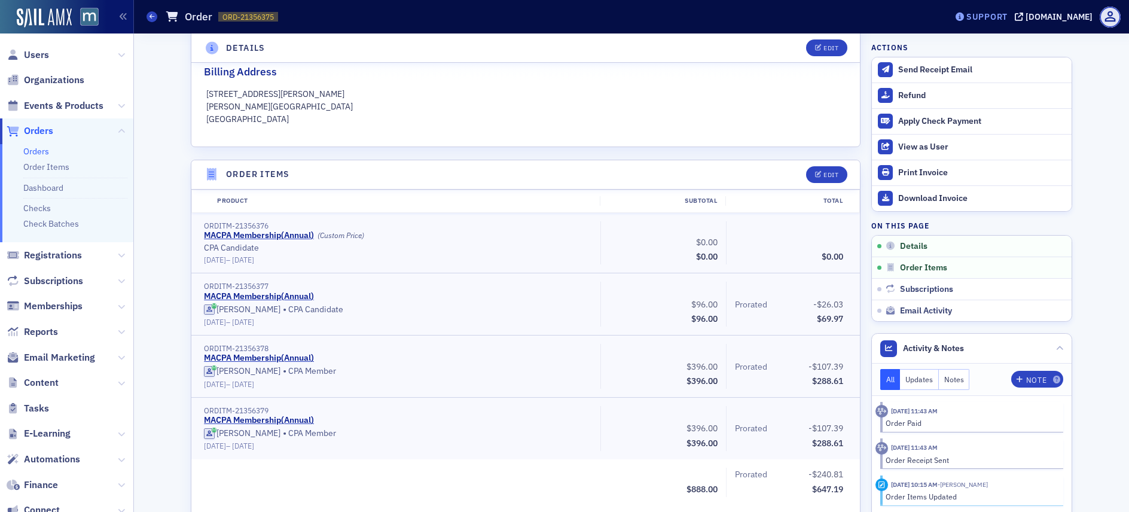
click at [1002, 14] on div "Support" at bounding box center [986, 16] width 41 height 11
click at [1002, 16] on div "Support" at bounding box center [986, 16] width 41 height 11
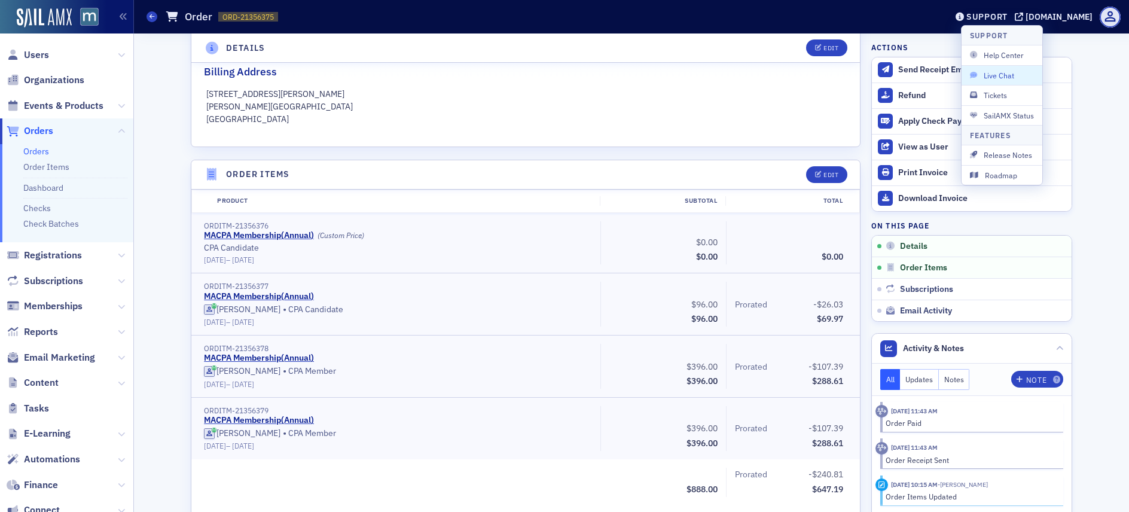
click at [995, 72] on span "Live Chat" at bounding box center [1002, 75] width 64 height 11
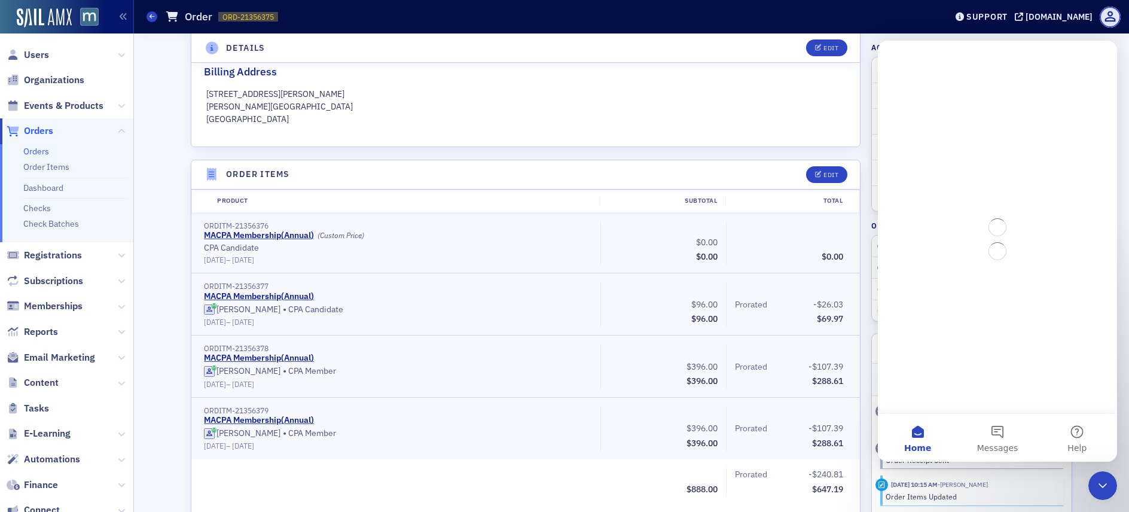
scroll to position [0, 0]
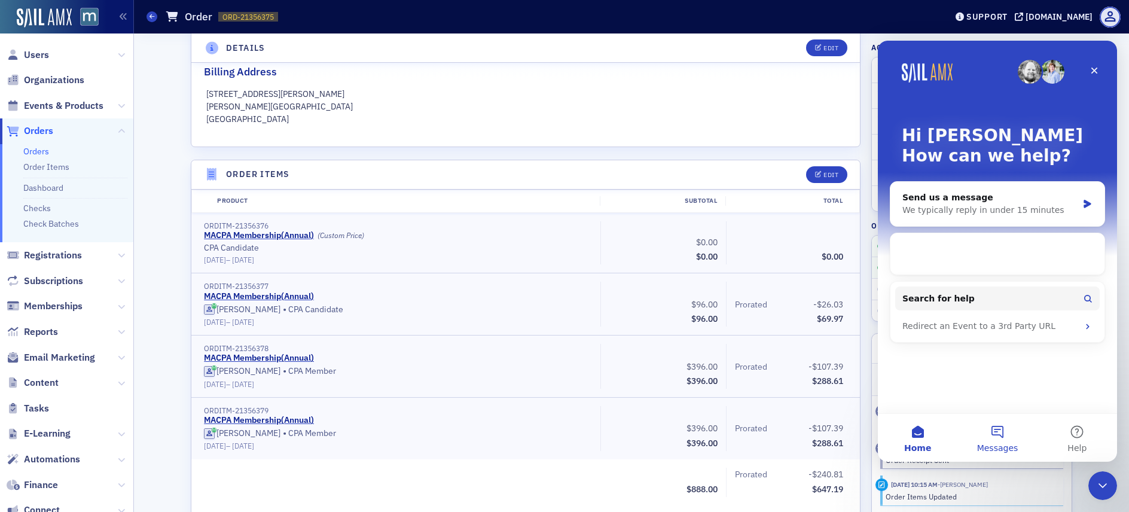
click at [1003, 428] on button "Messages" at bounding box center [997, 438] width 80 height 48
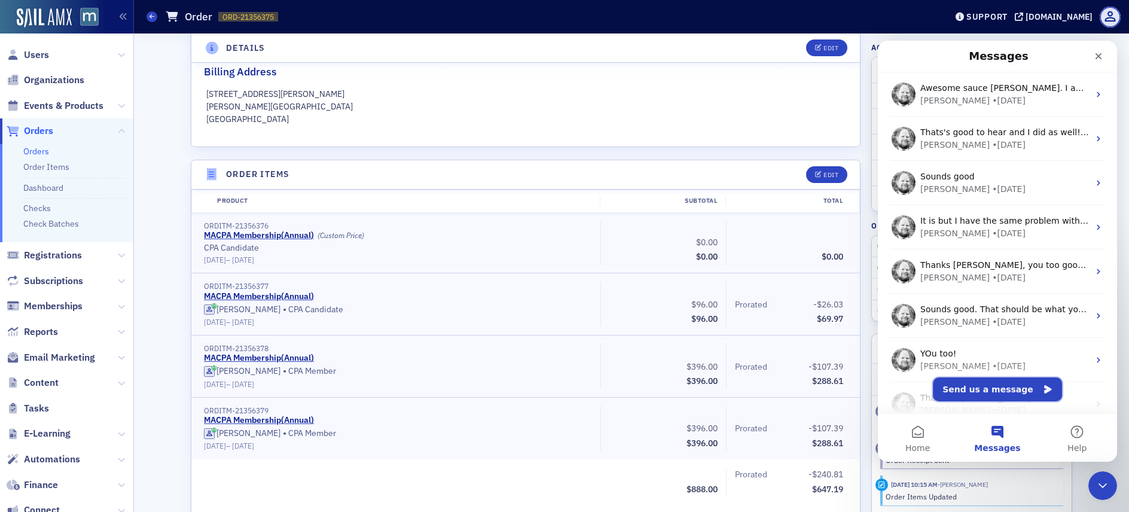
click at [983, 391] on button "Send us a message" at bounding box center [997, 389] width 129 height 24
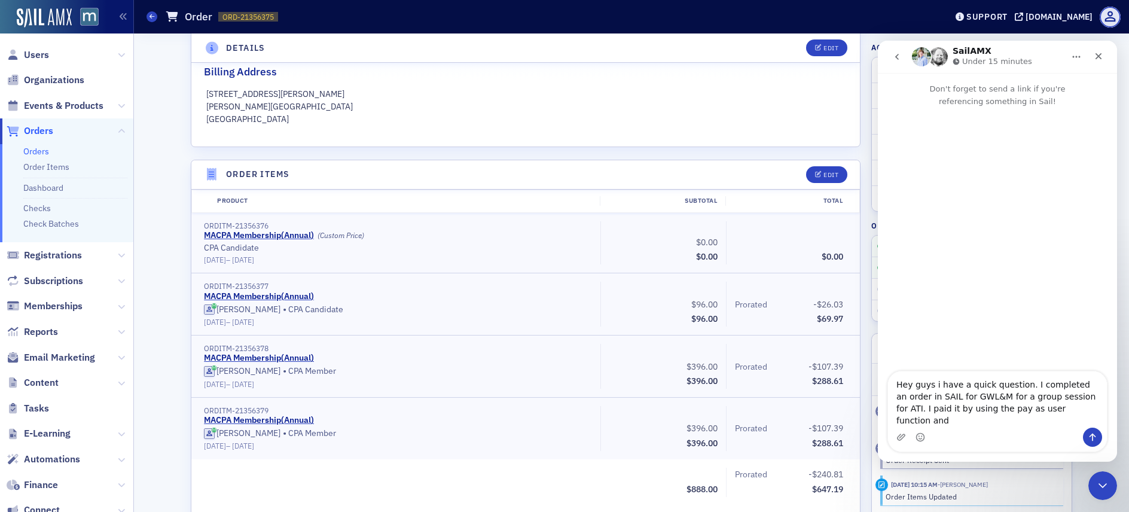
click at [937, 394] on textarea "Hey guys i have a quick question. I completed an order in SAIL for GWL&M for a …" at bounding box center [997, 399] width 219 height 56
click at [1074, 419] on textarea "Hey guys I have a quick question. I completed an order in SAIL for GWL&M for a …" at bounding box center [997, 399] width 219 height 56
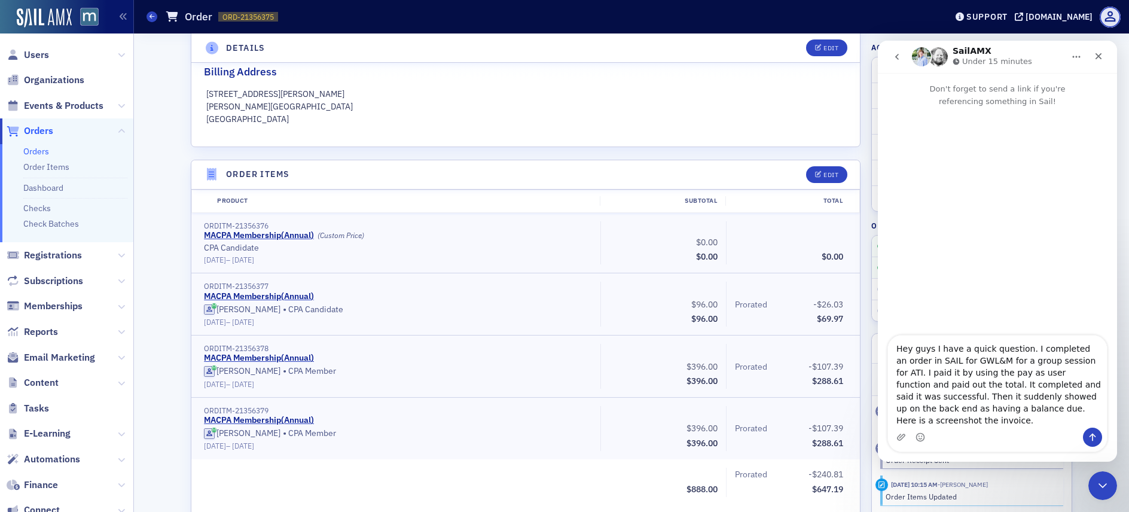
type textarea "Hey guys I have a quick question. I completed an order in SAIL for GWL&M for a …"
click at [895, 435] on div "Intercom messenger" at bounding box center [997, 437] width 219 height 19
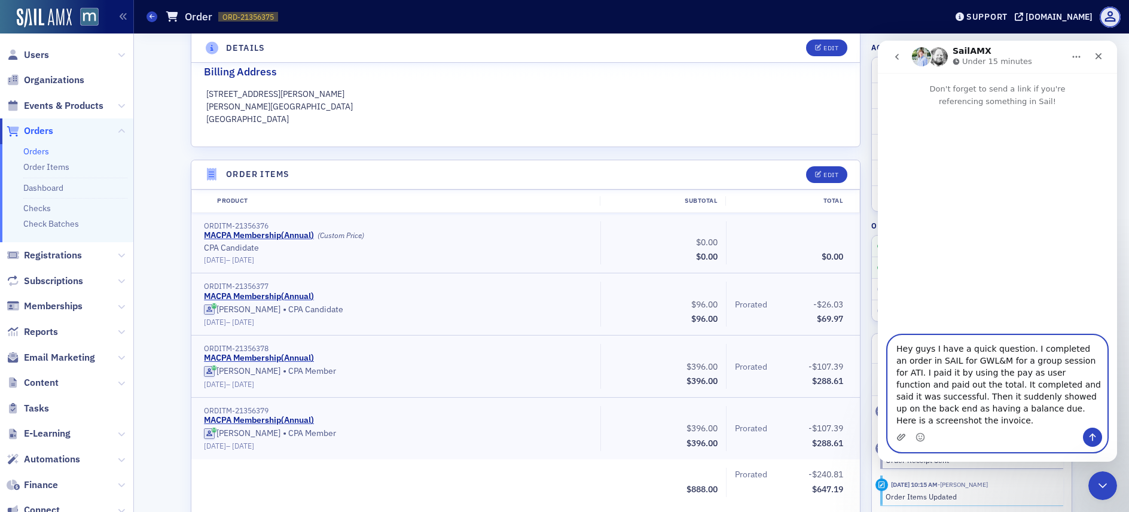
click at [901, 437] on icon "Upload attachment" at bounding box center [901, 437] width 8 height 7
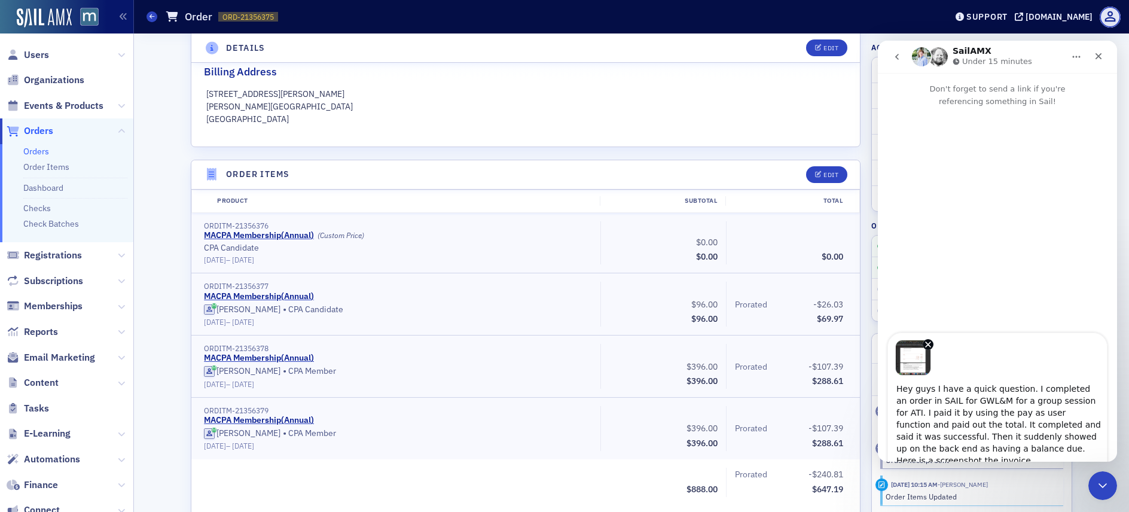
click at [904, 349] on img "Image previews" at bounding box center [913, 358] width 36 height 36
click at [905, 349] on img "Image previews" at bounding box center [913, 358] width 36 height 36
click at [464, 212] on header "Product Subtotal Total" at bounding box center [525, 201] width 669 height 23
click at [941, 454] on textarea "Hey guys I have a quick question. I completed an order in SAIL for GWL&M for a …" at bounding box center [997, 422] width 219 height 92
click at [934, 460] on textarea "Hey guys I have a quick question. I completed an order in SAIL for GWL&M for a …" at bounding box center [997, 422] width 219 height 92
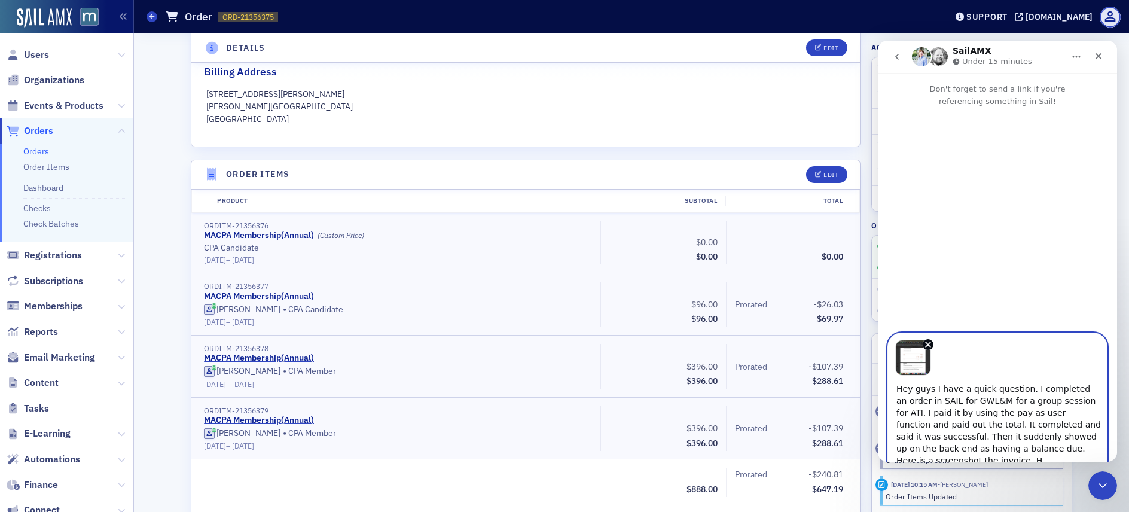
scroll to position [4, 0]
paste textarea "[URL][DOMAIN_NAME]"
type textarea "Hey guys I have a quick question. I completed an order in SAIL for GWL&M for a …"
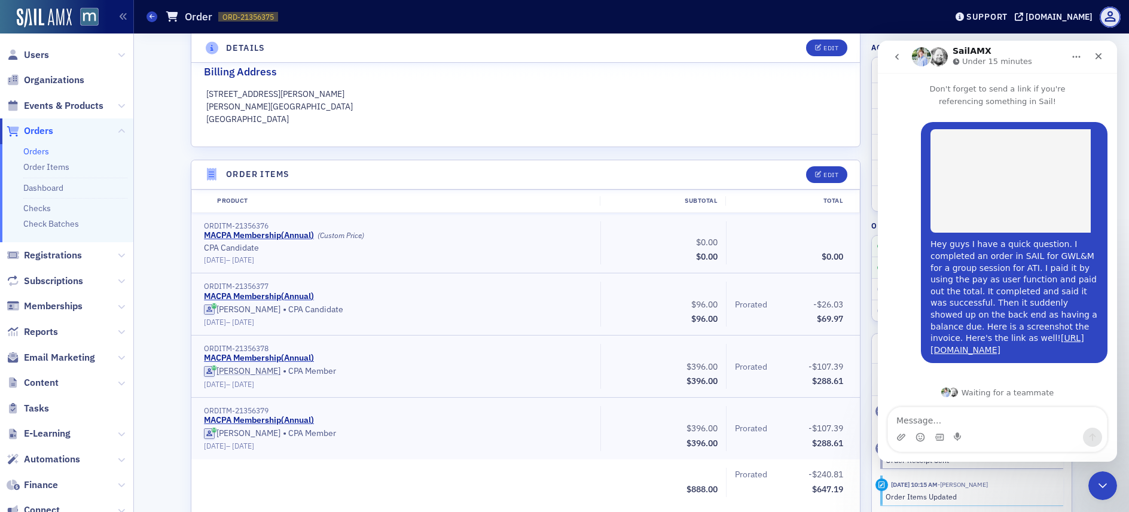
scroll to position [14, 0]
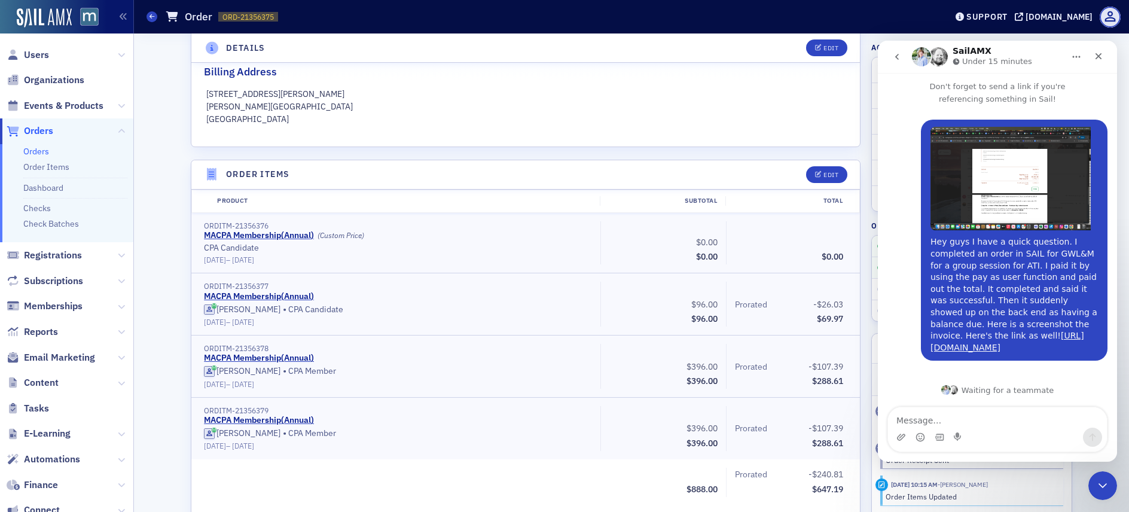
click at [974, 179] on img "Justin says…" at bounding box center [1011, 178] width 160 height 103
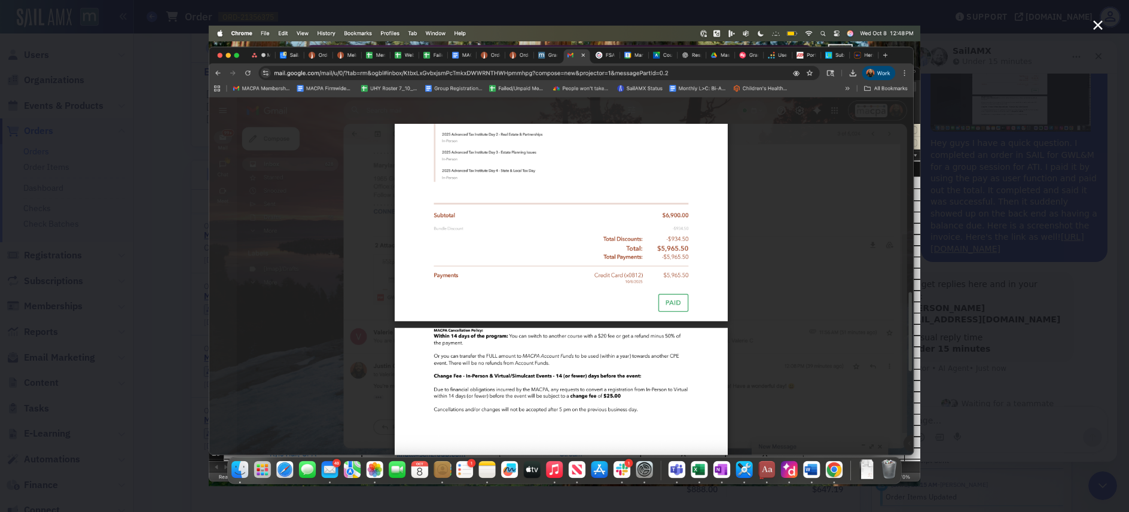
scroll to position [103, 0]
click at [961, 108] on div "Intercom messenger" at bounding box center [564, 256] width 1129 height 512
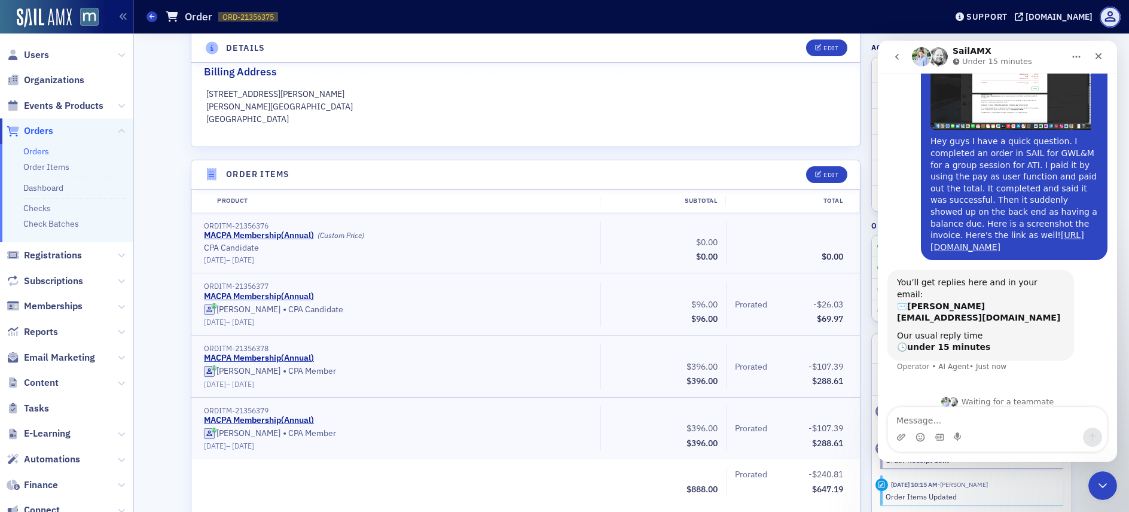
scroll to position [56, 0]
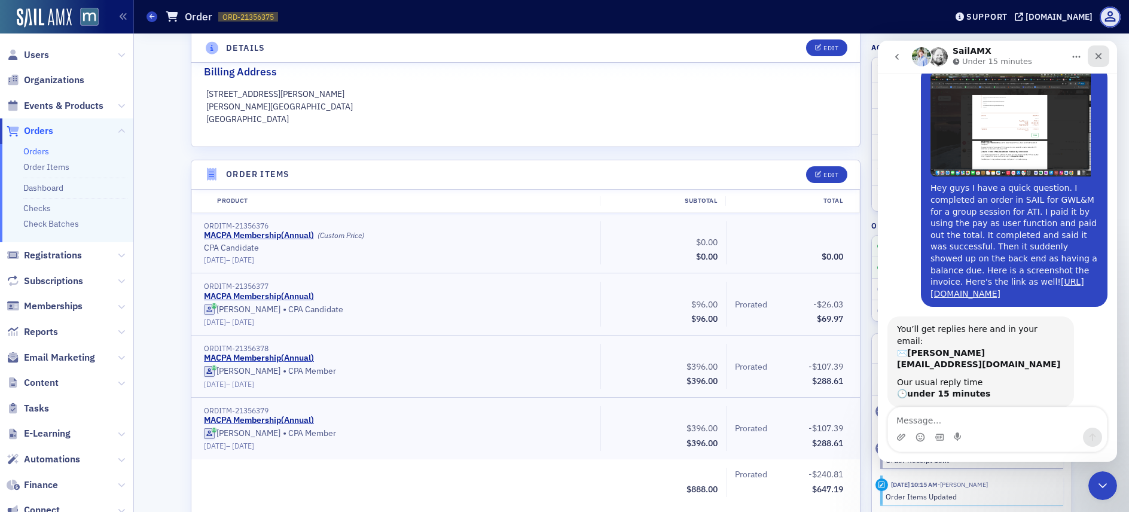
click at [1101, 60] on icon "Close" at bounding box center [1099, 56] width 10 height 10
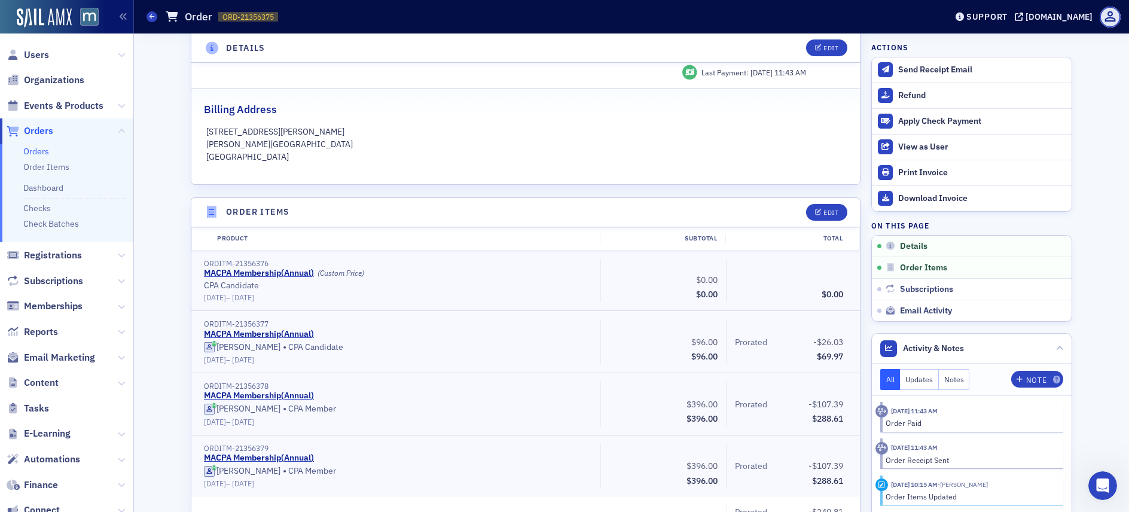
scroll to position [215, 0]
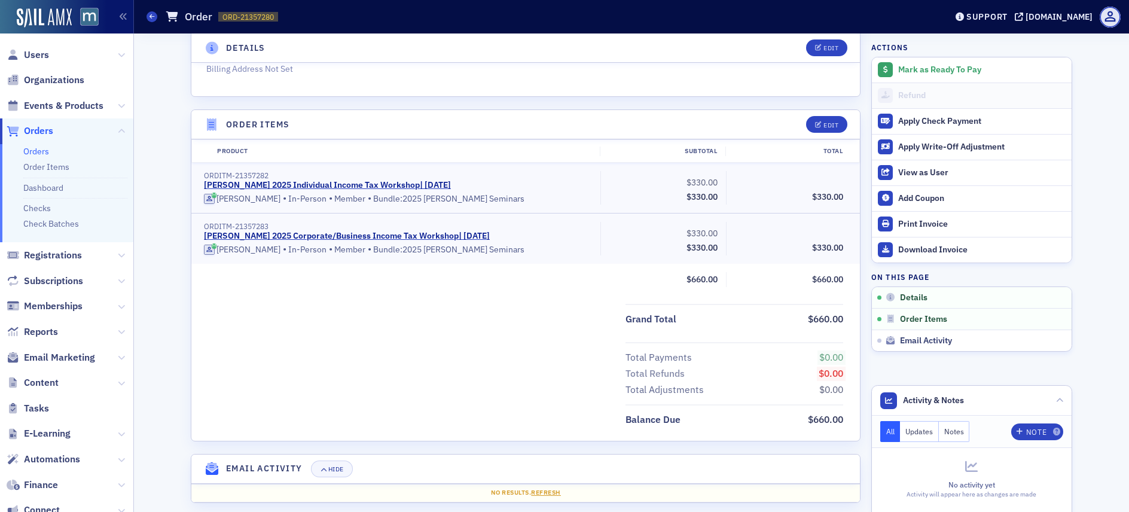
scroll to position [308, 0]
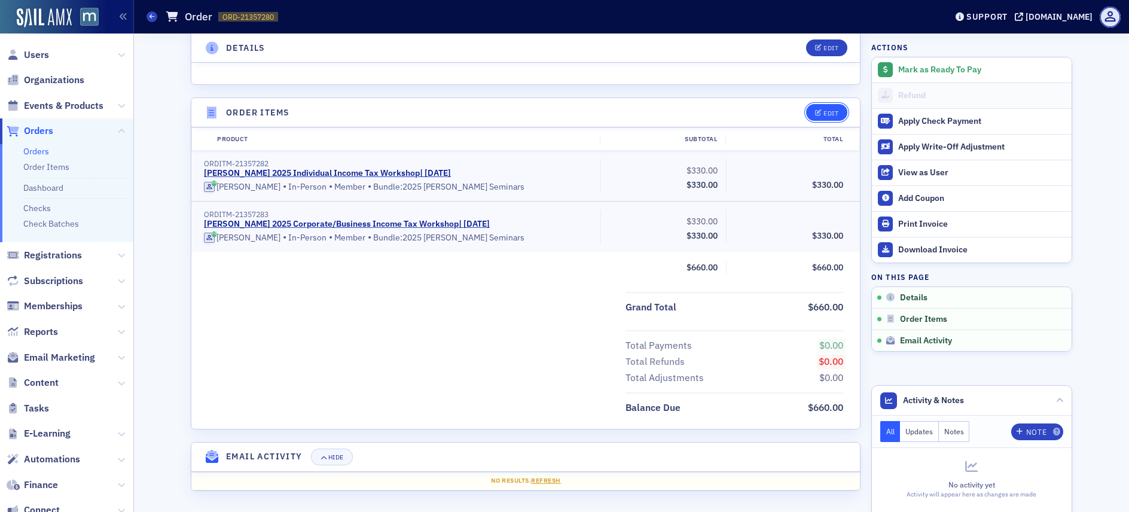
click at [823, 114] on div "Edit" at bounding box center [830, 113] width 15 height 7
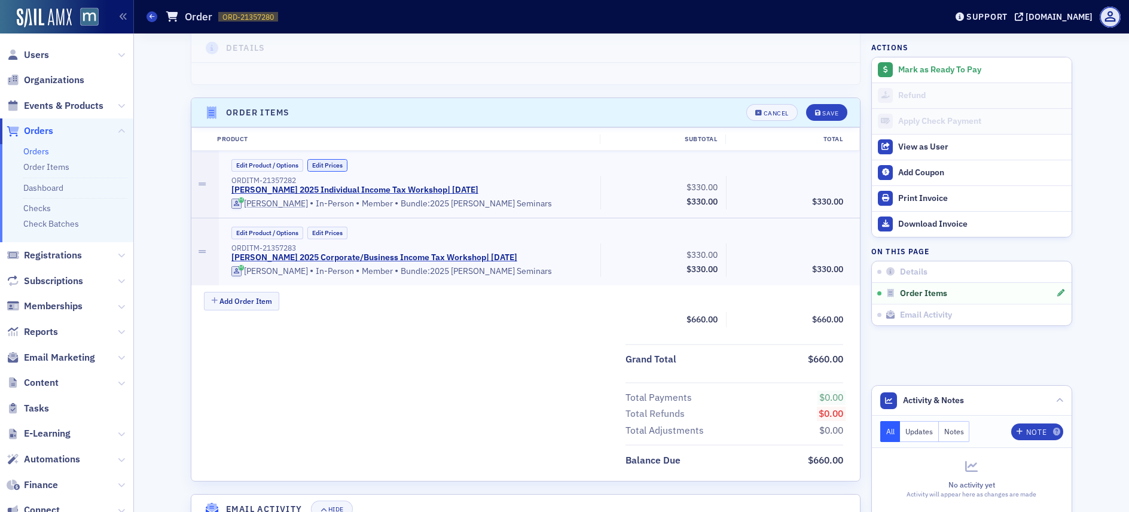
click at [326, 160] on button "Edit Prices" at bounding box center [327, 165] width 40 height 13
click at [817, 181] on input "0.00" at bounding box center [818, 185] width 59 height 17
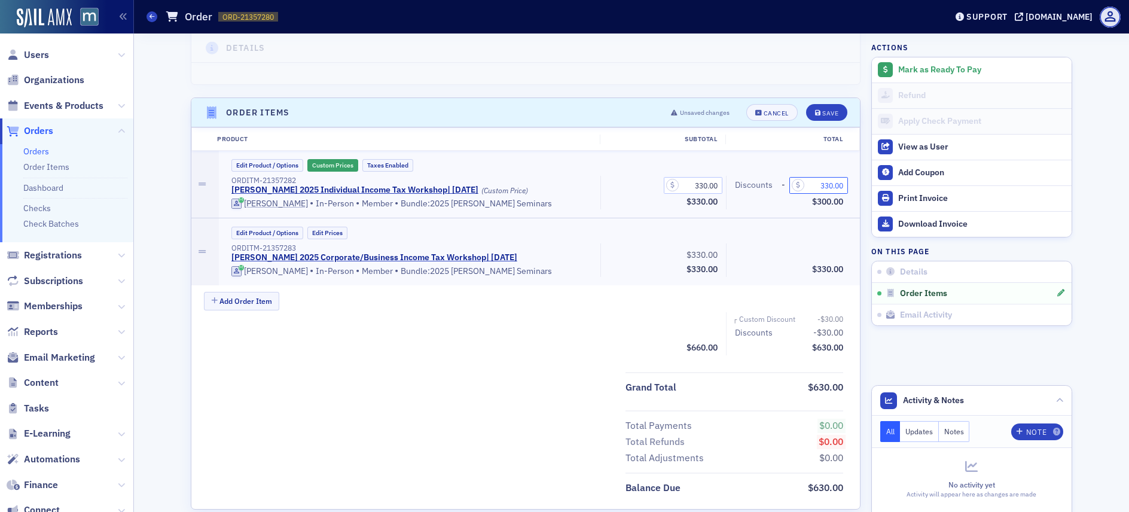
click at [821, 181] on input "330.00" at bounding box center [818, 185] width 59 height 17
type input "330.00"
click at [331, 233] on button "Edit Prices" at bounding box center [327, 233] width 40 height 13
click at [818, 258] on input "0.00" at bounding box center [818, 253] width 59 height 17
type input "0.00"
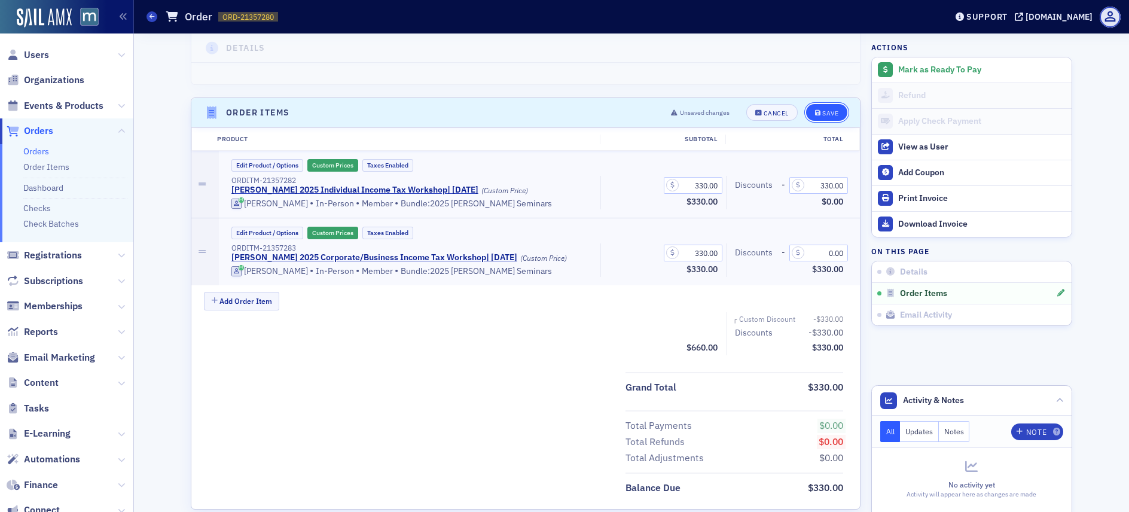
click at [827, 111] on div "Save" at bounding box center [830, 113] width 16 height 7
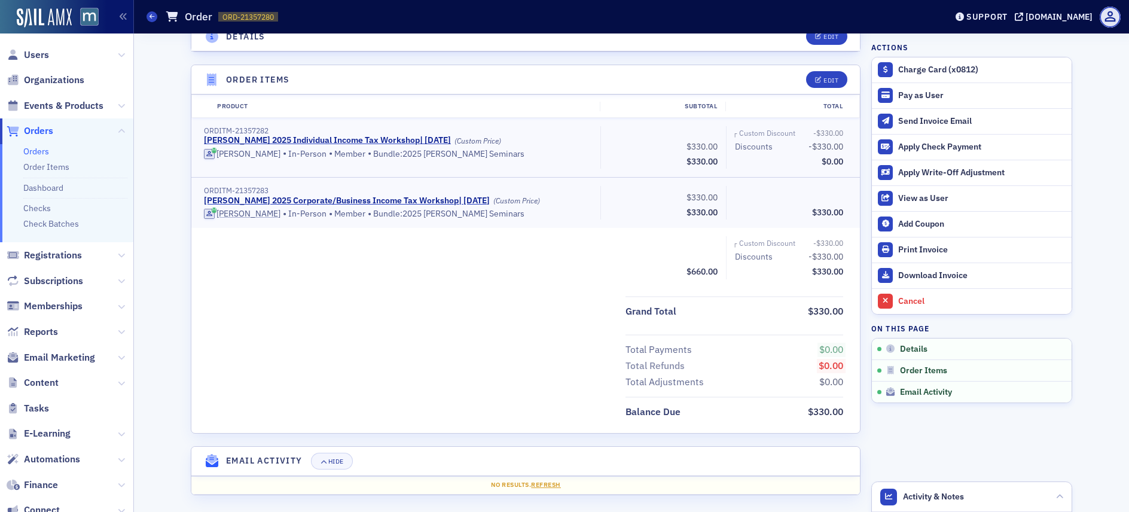
scroll to position [345, 0]
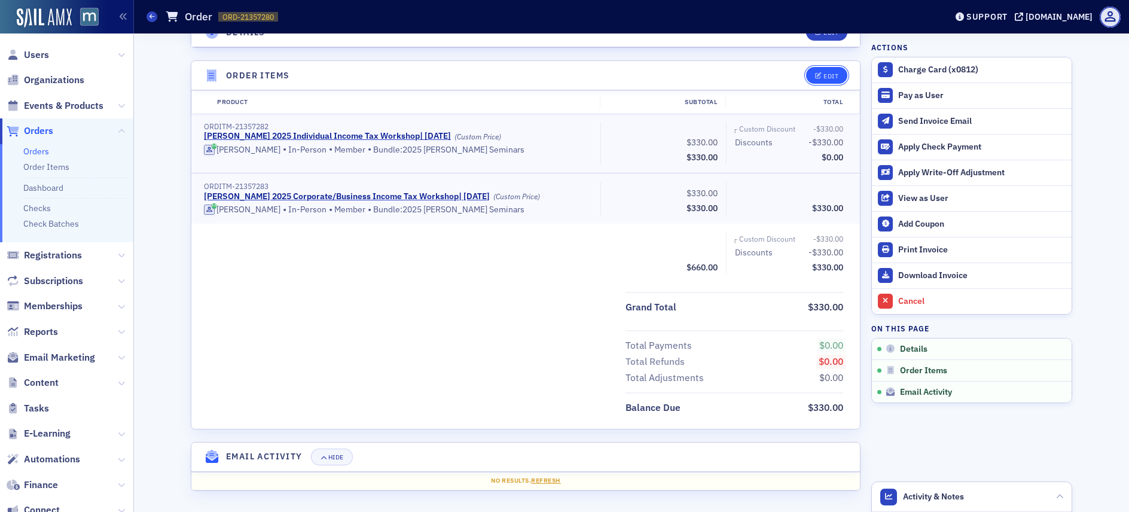
click at [823, 76] on div "Edit" at bounding box center [830, 76] width 15 height 7
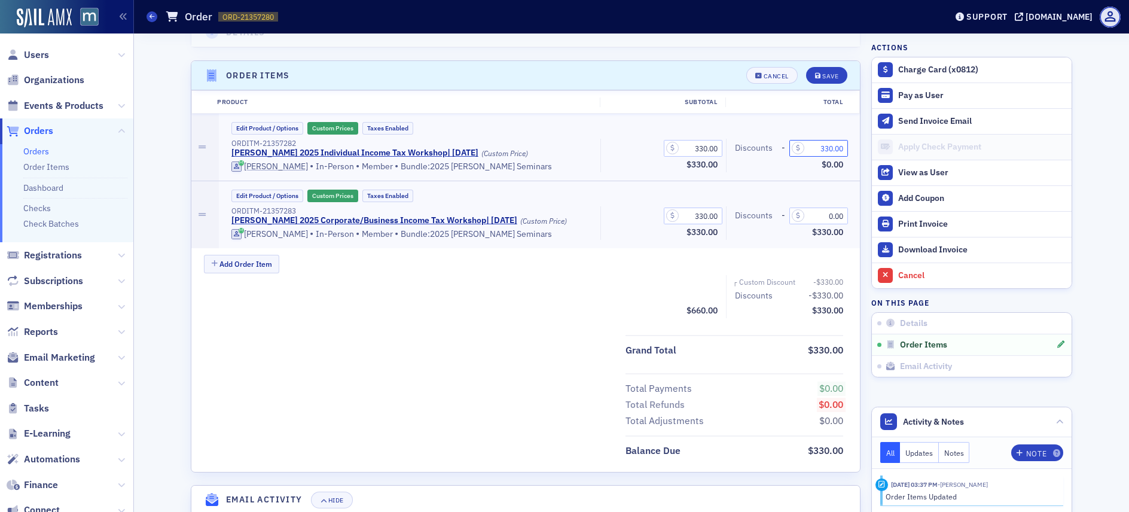
drag, startPoint x: 825, startPoint y: 148, endPoint x: 844, endPoint y: 147, distance: 19.1
click at [828, 148] on input "330.00" at bounding box center [818, 148] width 59 height 17
click at [827, 213] on input "0.00" at bounding box center [818, 216] width 59 height 17
click at [827, 216] on input "0.00" at bounding box center [818, 216] width 59 height 17
click at [821, 217] on input "033.00" at bounding box center [818, 216] width 59 height 17
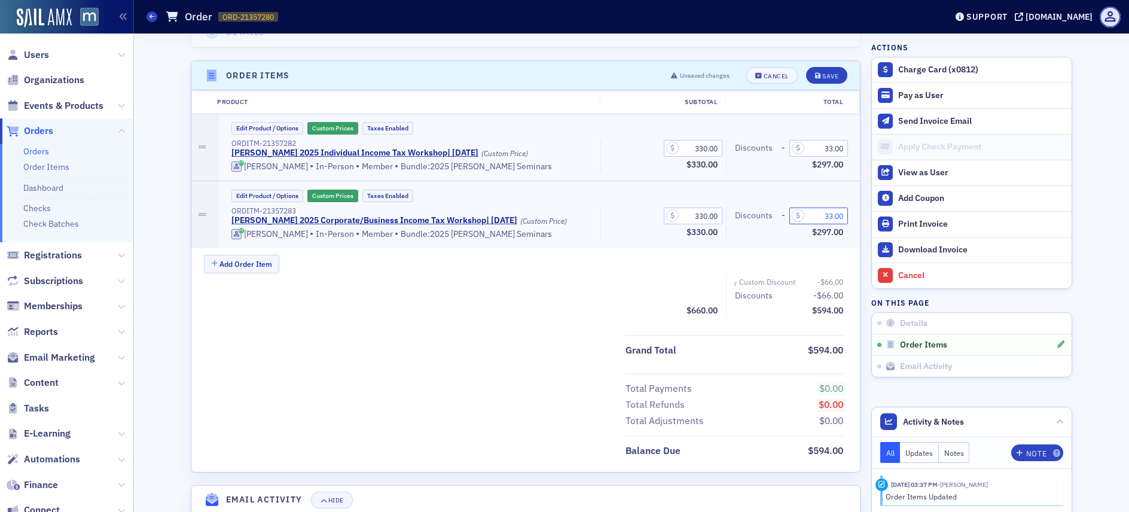
type input "33.00"
click at [807, 260] on div "Add Order Item" at bounding box center [532, 265] width 656 height 21
click at [832, 80] on div "Save" at bounding box center [830, 76] width 16 height 7
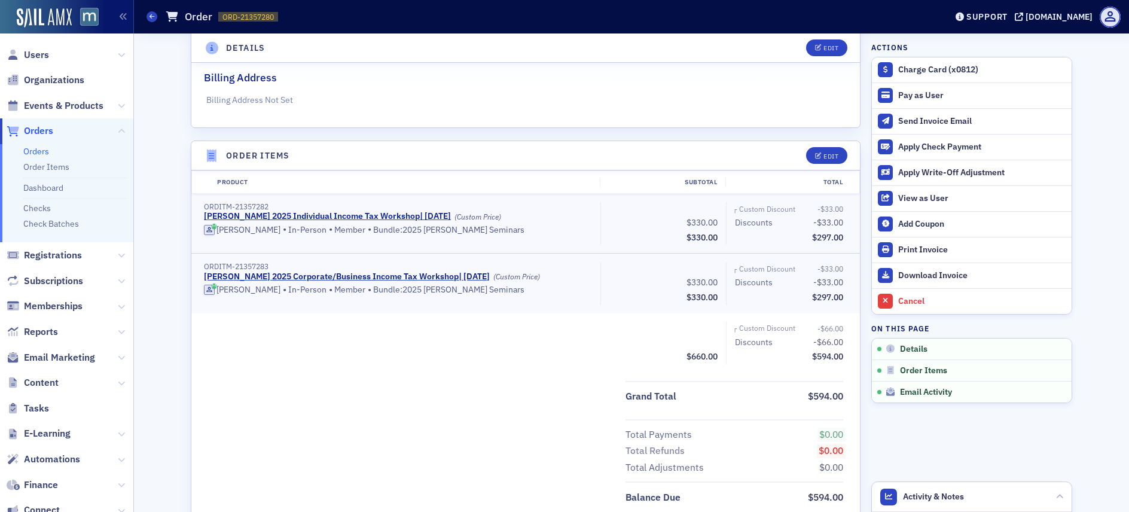
scroll to position [0, 0]
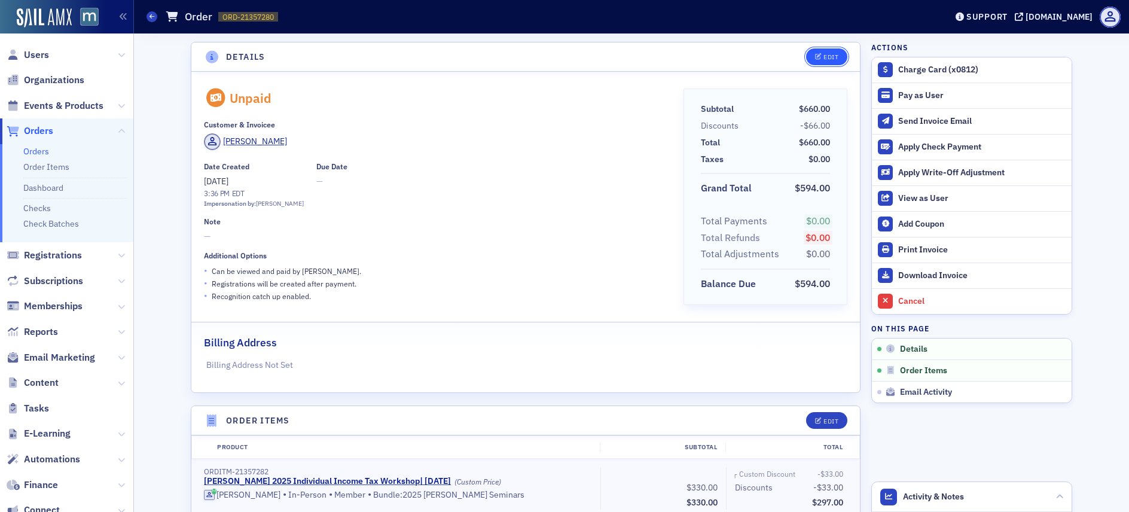
click at [815, 57] on icon "button" at bounding box center [818, 57] width 7 height 7
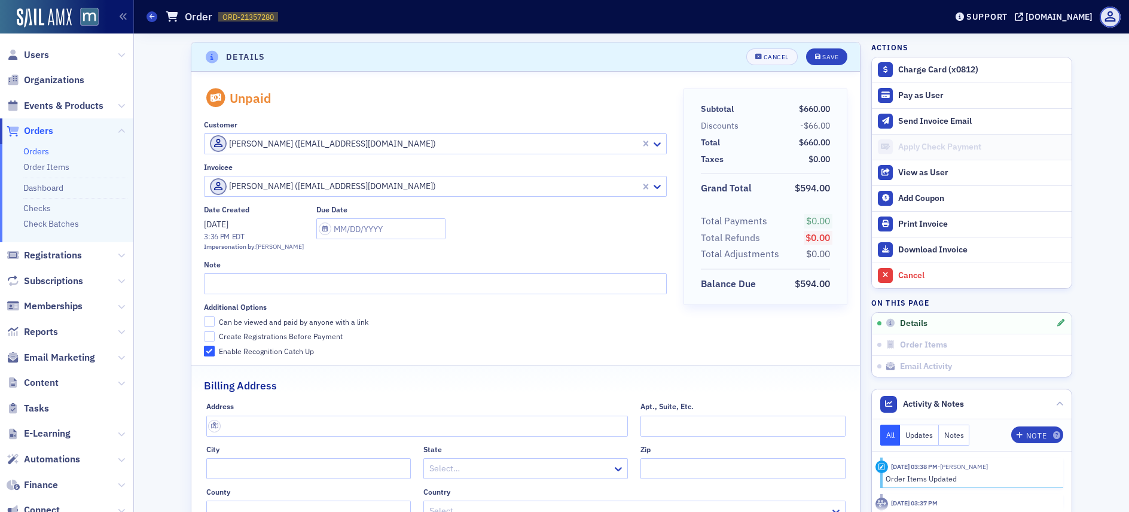
scroll to position [2, 0]
click at [204, 317] on input "Can be viewed and paid by anyone with a link" at bounding box center [209, 319] width 11 height 11
checkbox input "true"
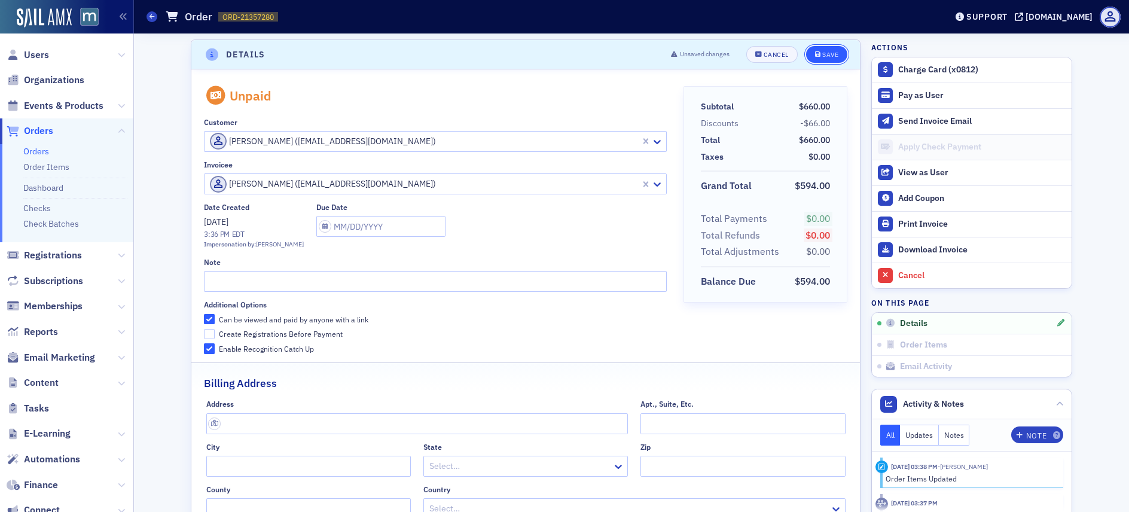
click at [822, 55] on div "Save" at bounding box center [830, 54] width 16 height 7
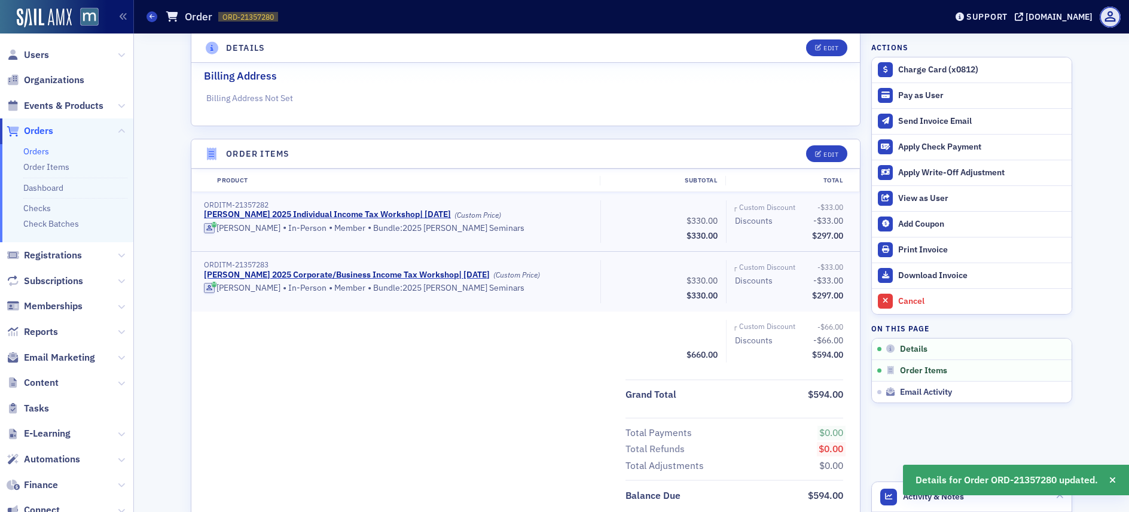
scroll to position [152, 0]
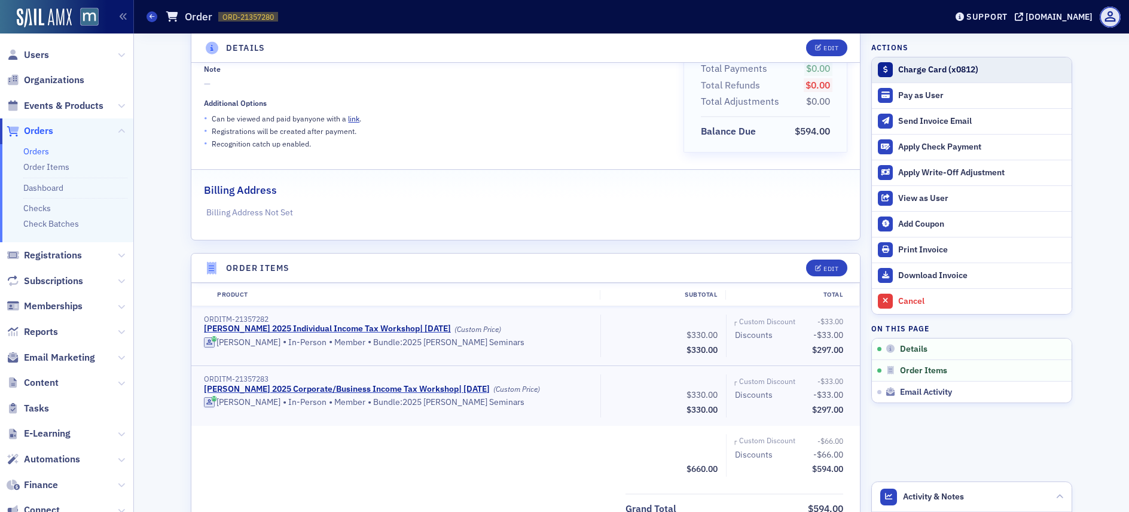
click at [932, 66] on div "Charge Card (x0812)" at bounding box center [981, 70] width 167 height 11
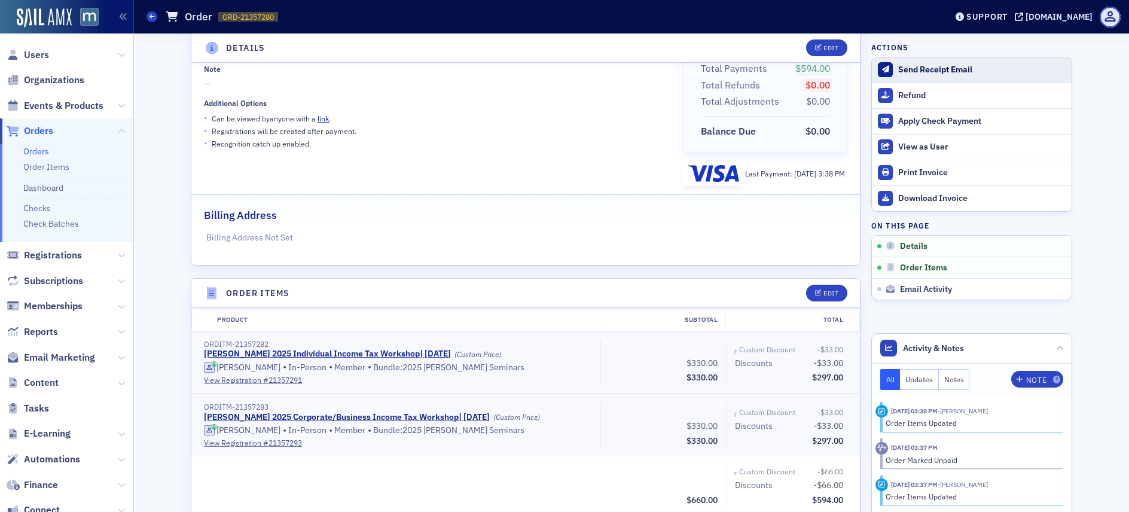
click at [898, 71] on div "Send Receipt Email" at bounding box center [981, 70] width 167 height 11
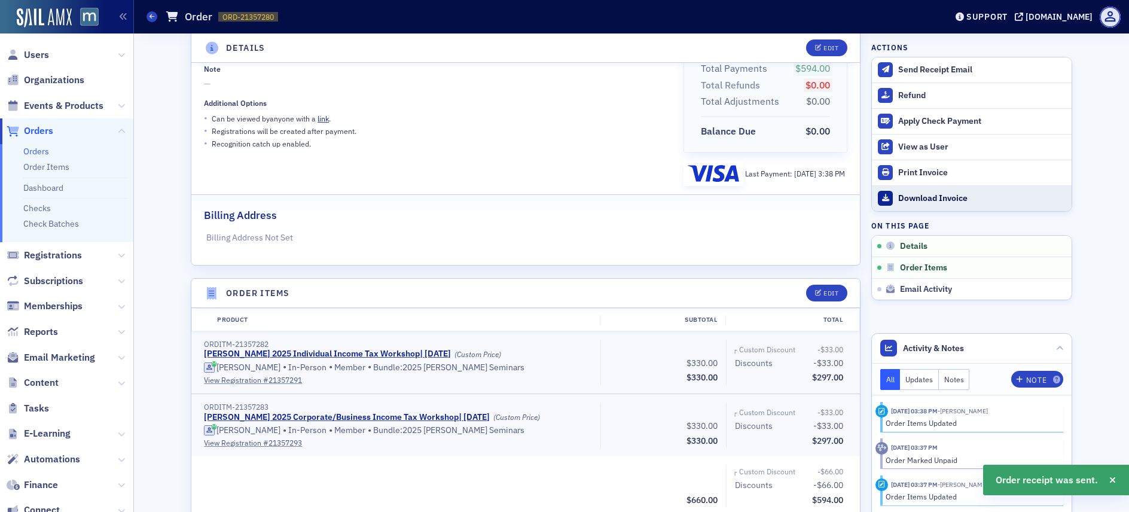
click at [945, 198] on div "Download Invoice" at bounding box center [981, 198] width 167 height 11
